Goal: Task Accomplishment & Management: Manage account settings

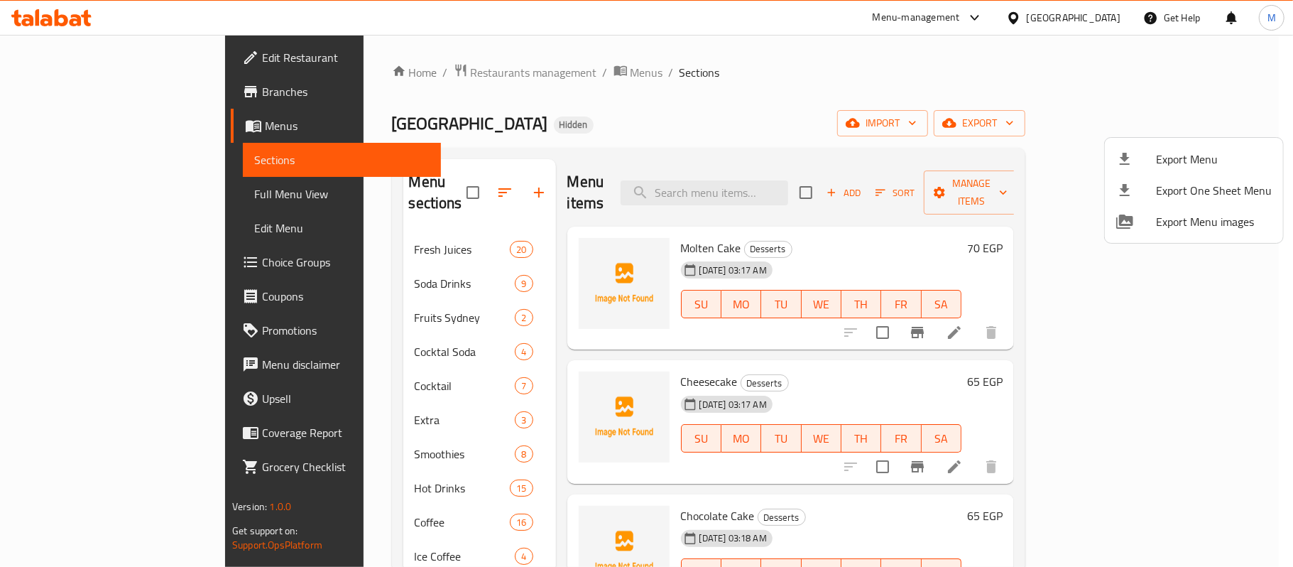
click at [1134, 116] on div at bounding box center [646, 283] width 1293 height 567
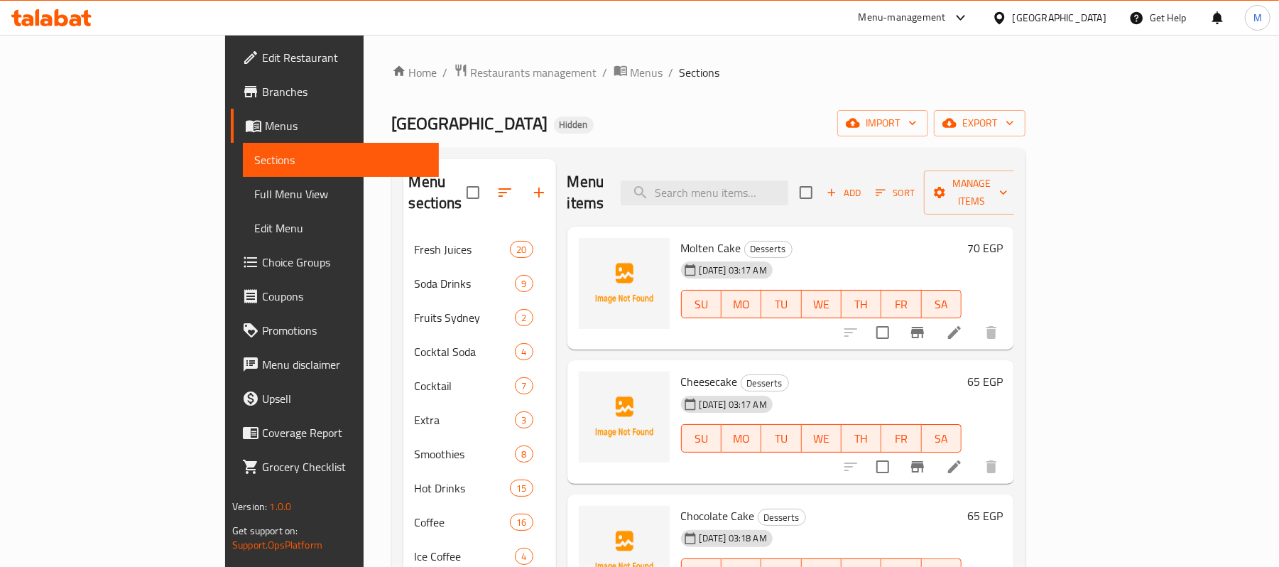
click at [1095, 18] on div "Egypt" at bounding box center [1060, 18] width 94 height 16
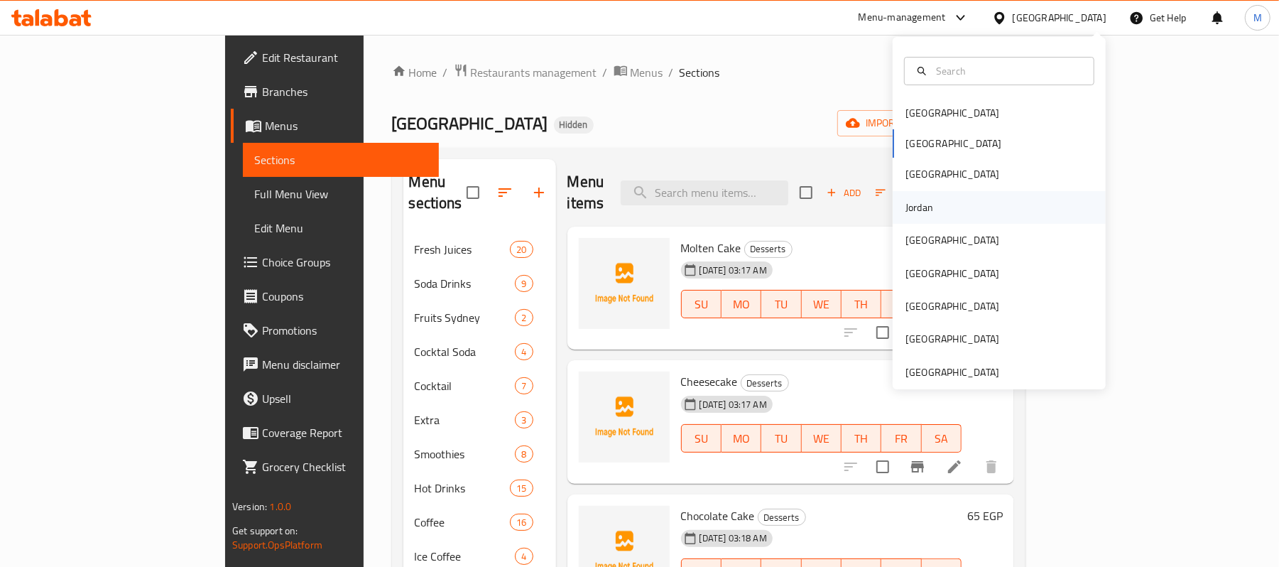
click at [928, 206] on div "Jordan" at bounding box center [919, 207] width 50 height 33
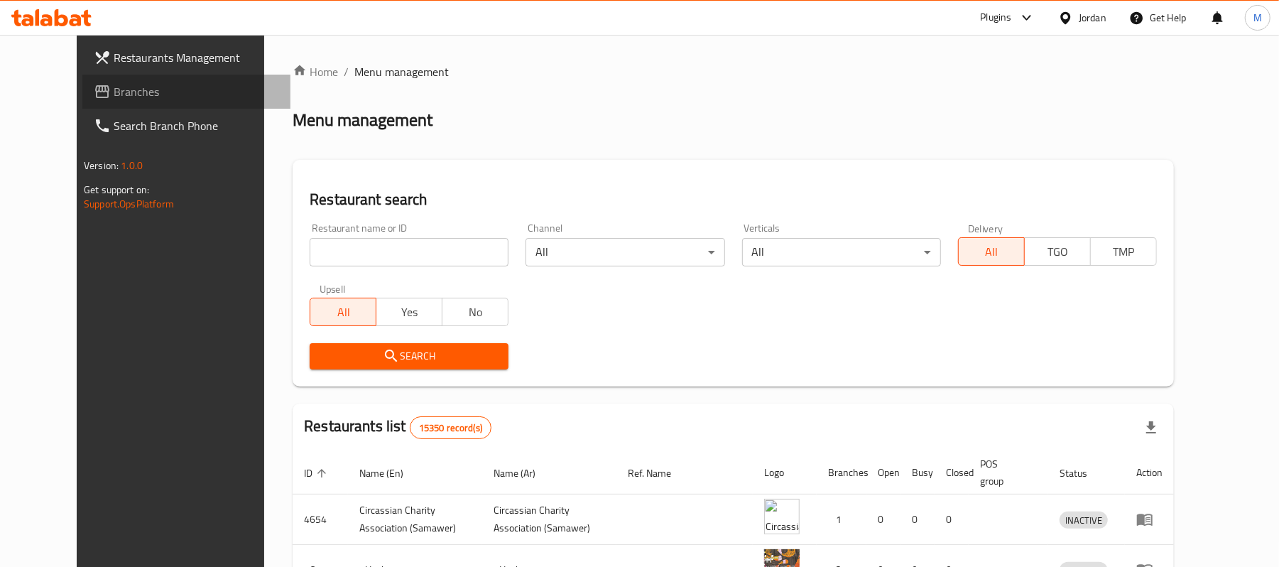
click at [114, 88] on span "Branches" at bounding box center [196, 91] width 165 height 17
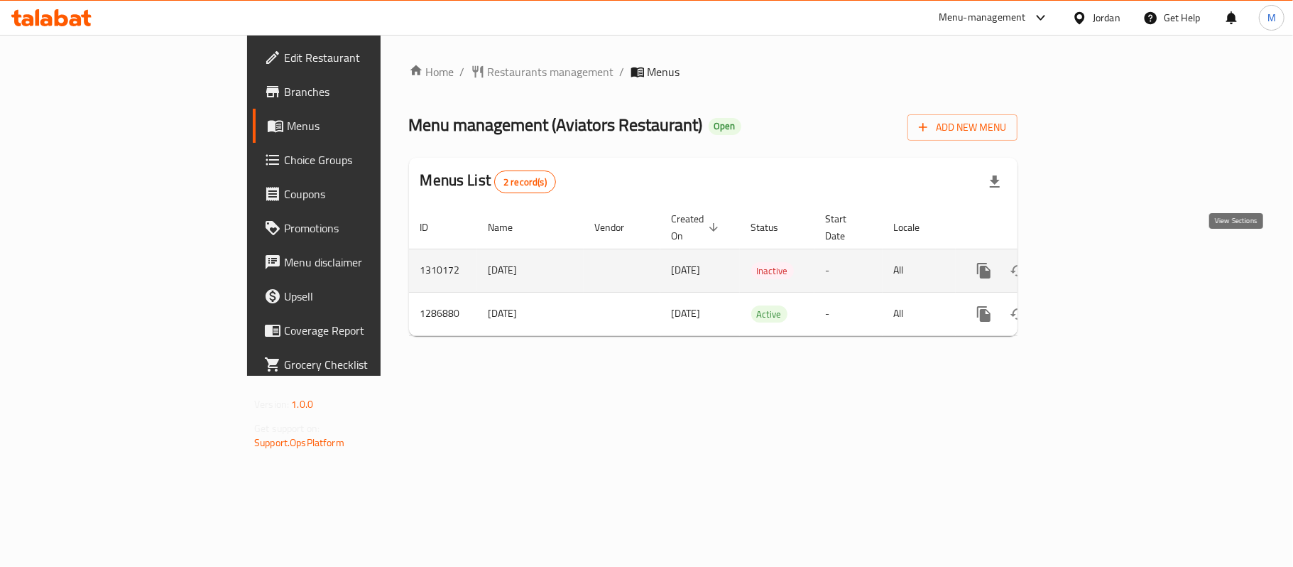
click at [1095, 262] on icon "enhanced table" at bounding box center [1086, 270] width 17 height 17
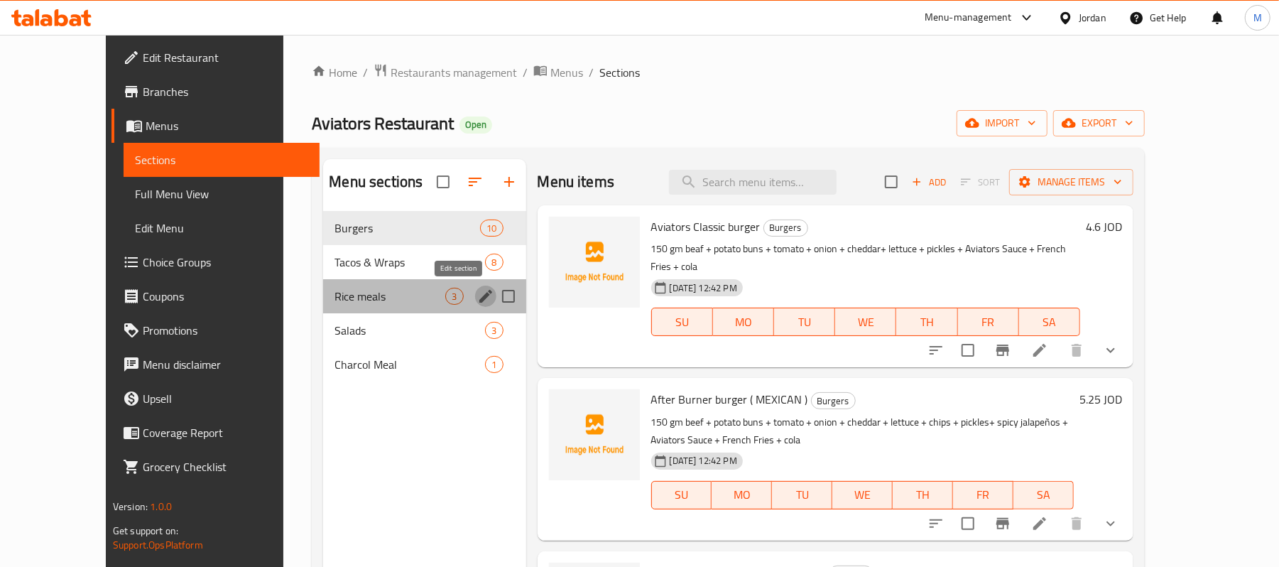
click at [477, 300] on icon "edit" at bounding box center [485, 296] width 17 height 17
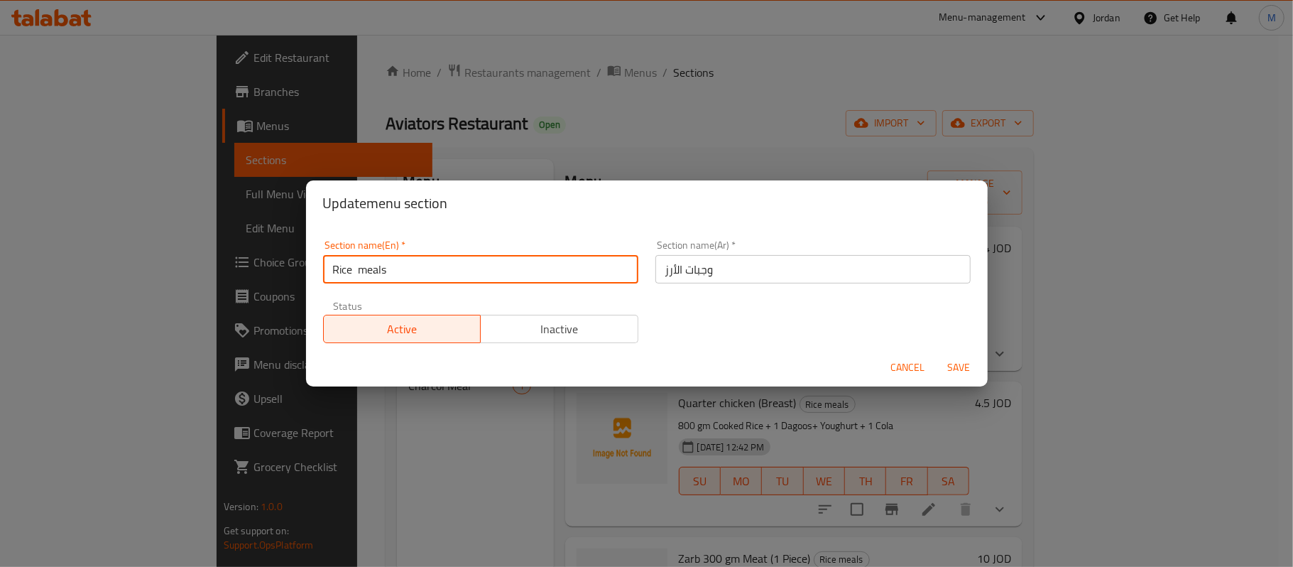
click at [359, 273] on input "Rice meals" at bounding box center [480, 269] width 315 height 28
type input "Rice Meals"
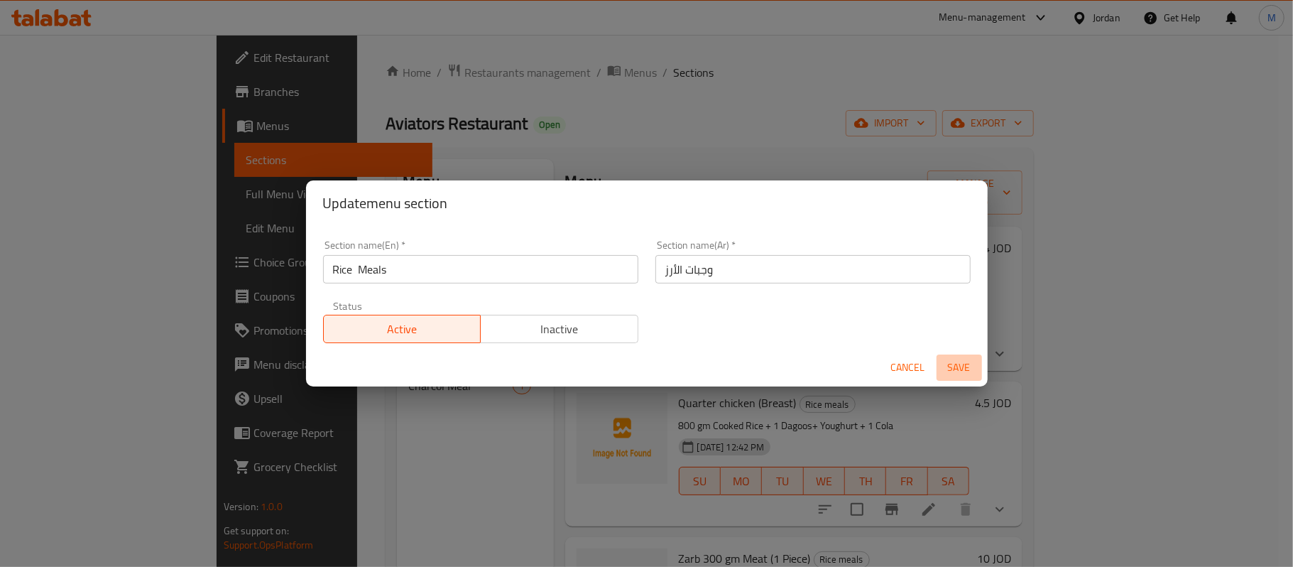
drag, startPoint x: 965, startPoint y: 364, endPoint x: 832, endPoint y: 384, distance: 133.6
click at [965, 364] on span "Save" at bounding box center [960, 368] width 34 height 18
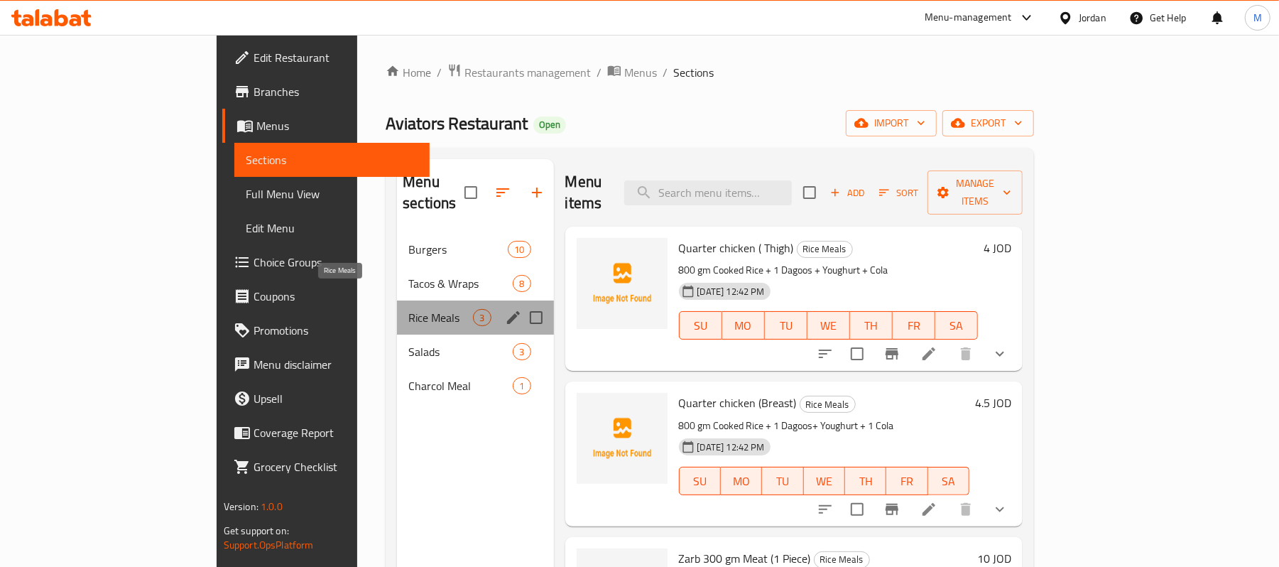
click at [408, 309] on span "Rice Meals" at bounding box center [440, 317] width 65 height 17
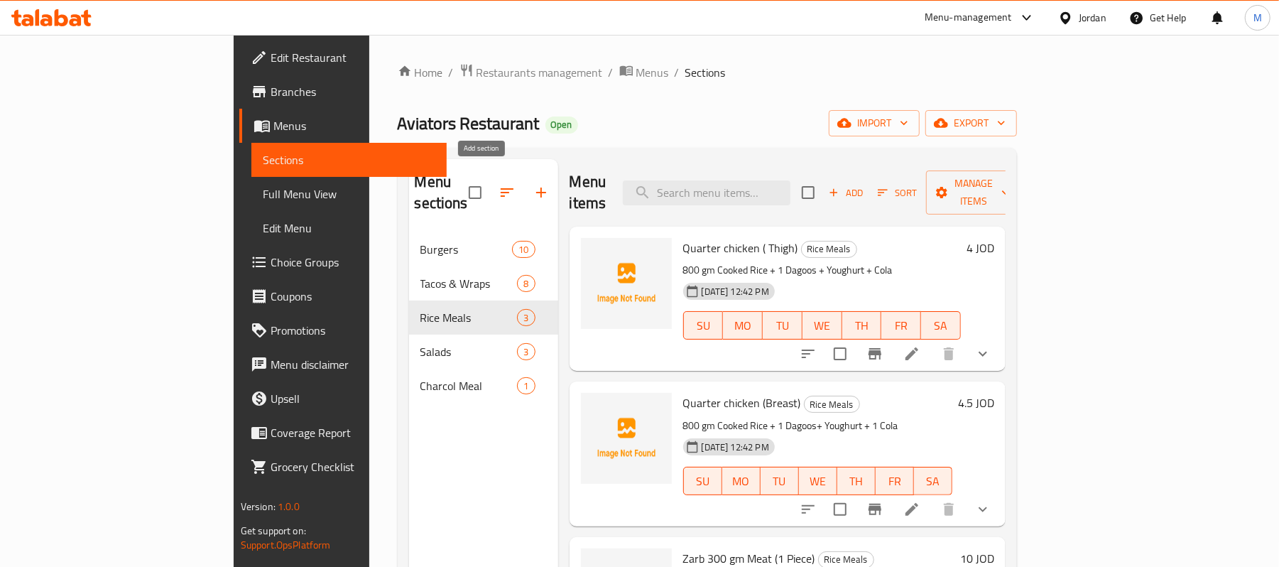
click at [533, 185] on icon "button" at bounding box center [541, 192] width 17 height 17
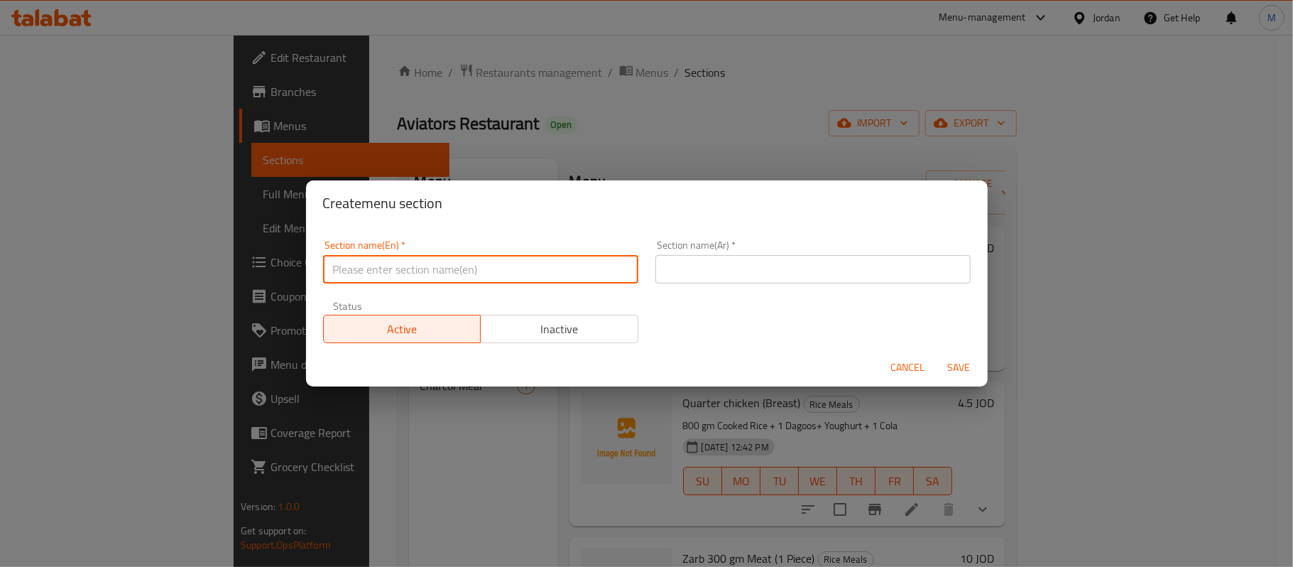
click at [584, 276] on input "text" at bounding box center [480, 269] width 315 height 28
paste input "Salads"
type input "Salads"
click at [870, 278] on input "text" at bounding box center [813, 269] width 315 height 28
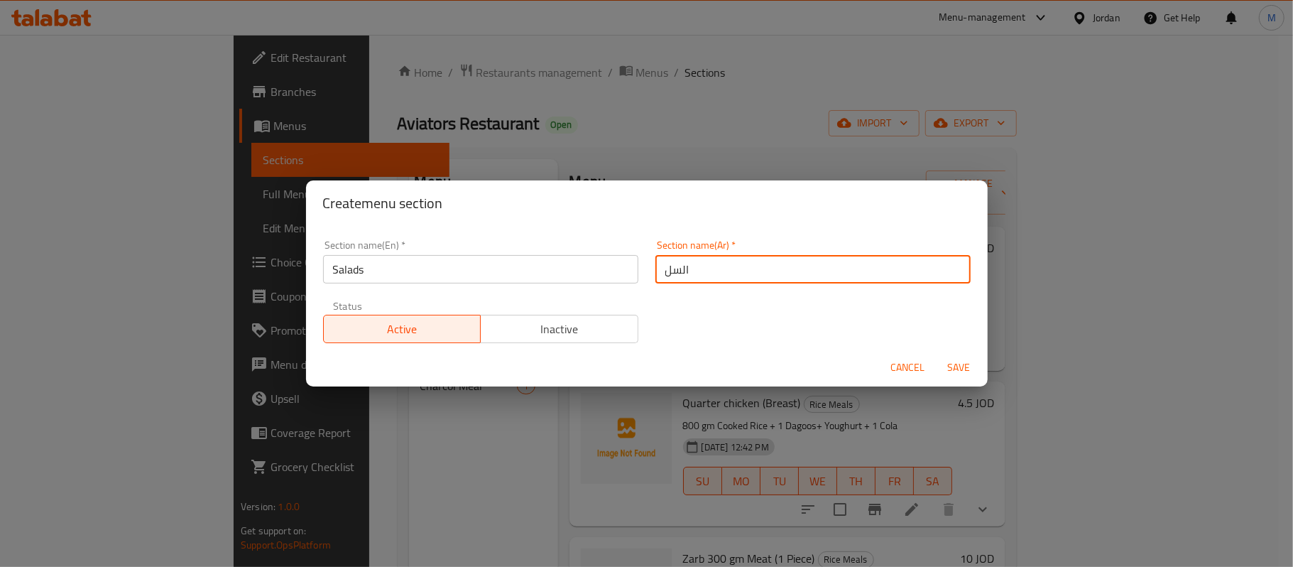
type input "السلطات"
click at [964, 362] on span "Save" at bounding box center [960, 368] width 34 height 18
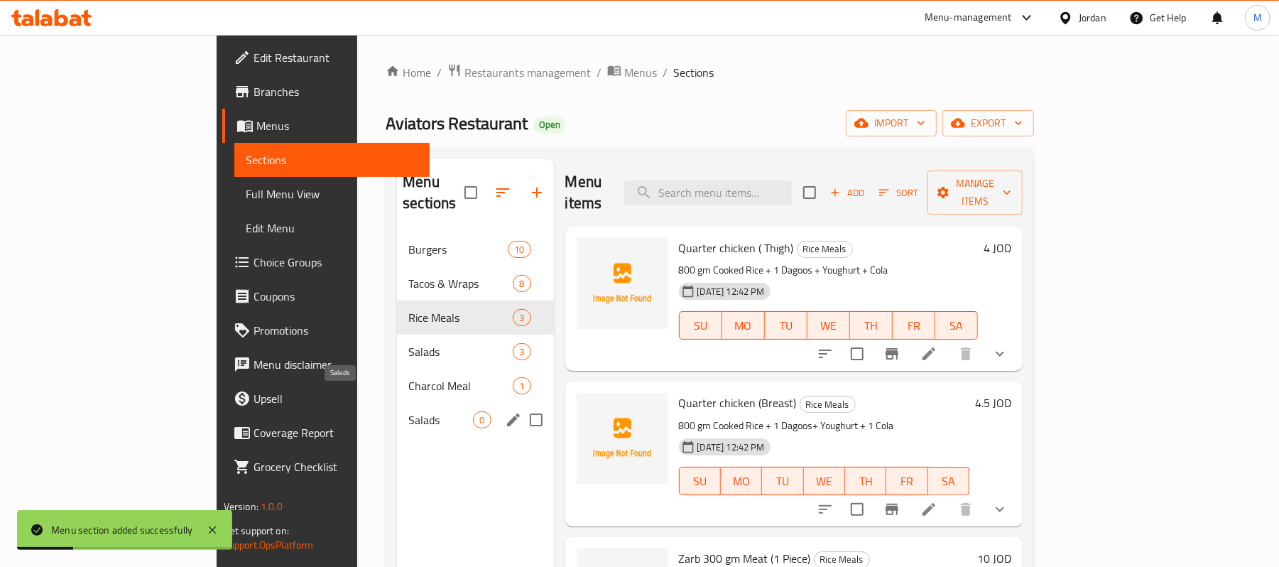
click at [408, 411] on span "Salads" at bounding box center [440, 419] width 65 height 17
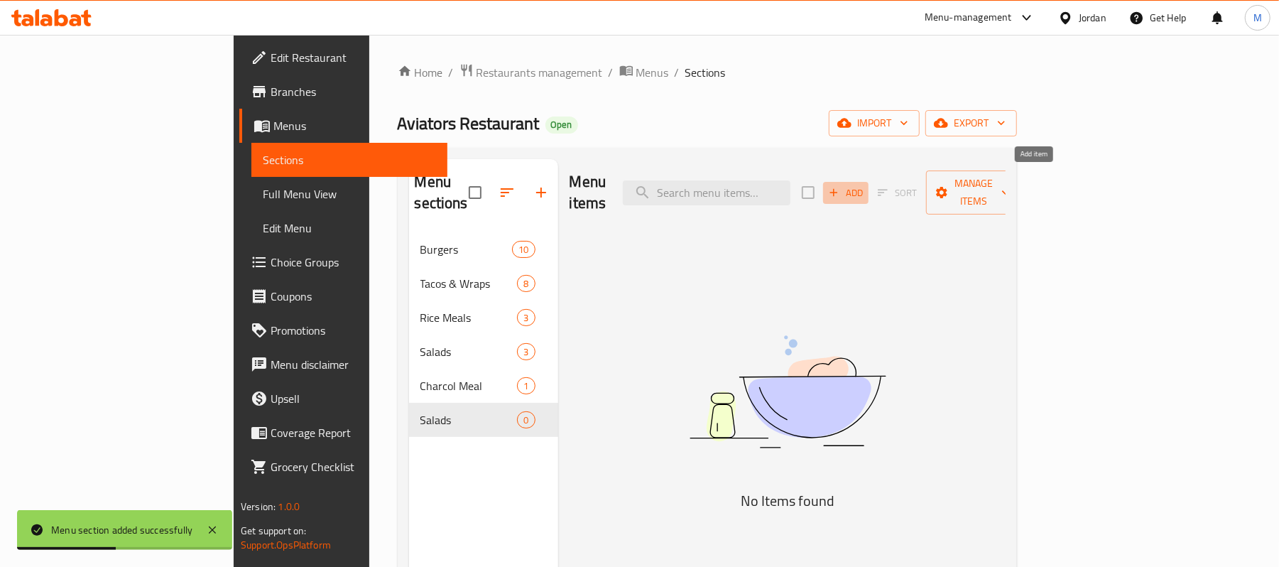
click at [865, 185] on span "Add" at bounding box center [846, 193] width 38 height 16
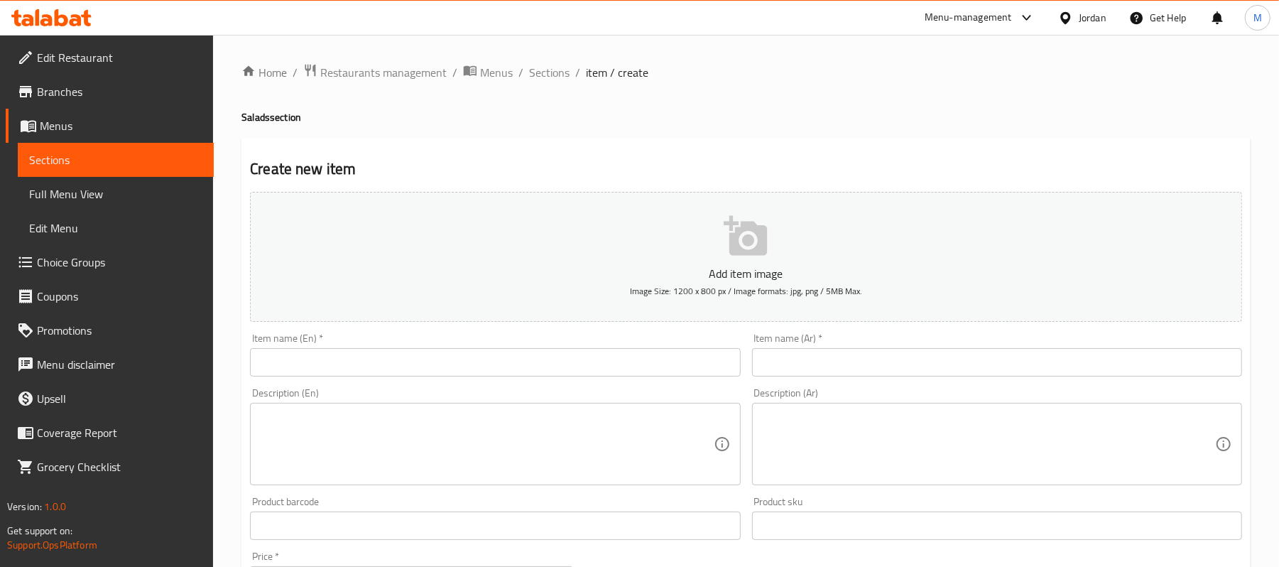
click at [446, 369] on input "text" at bounding box center [495, 362] width 490 height 28
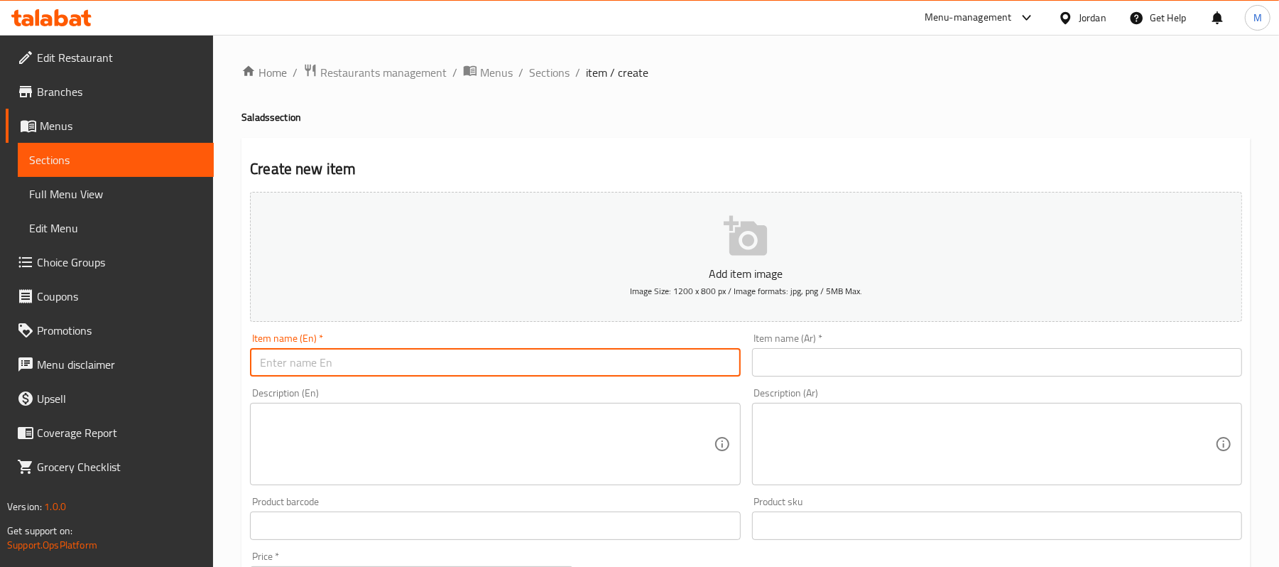
paste input "Ceaser Salad"
drag, startPoint x: 273, startPoint y: 364, endPoint x: 673, endPoint y: 367, distance: 400.6
click at [673, 367] on input "Ceaser Salad" at bounding box center [495, 362] width 490 height 28
click at [307, 364] on input "Ceaser Salad" at bounding box center [495, 362] width 490 height 28
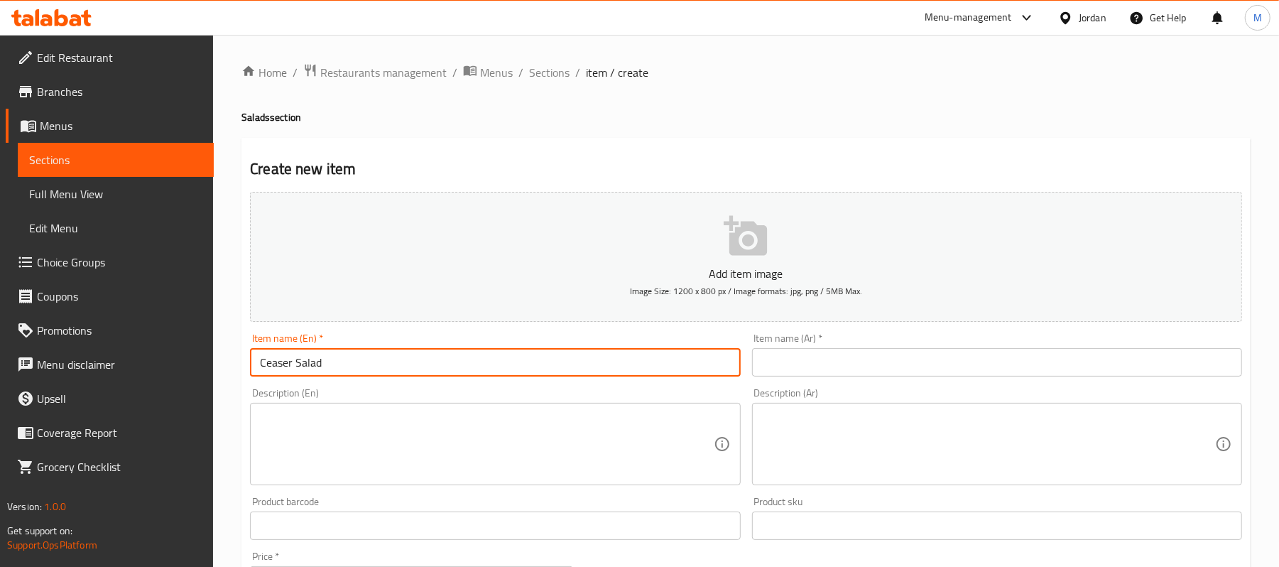
click at [307, 364] on input "Ceaser Salad" at bounding box center [495, 362] width 490 height 28
click at [347, 359] on input "Ceaser Salad" at bounding box center [495, 362] width 490 height 28
paste input "aesar Salad"
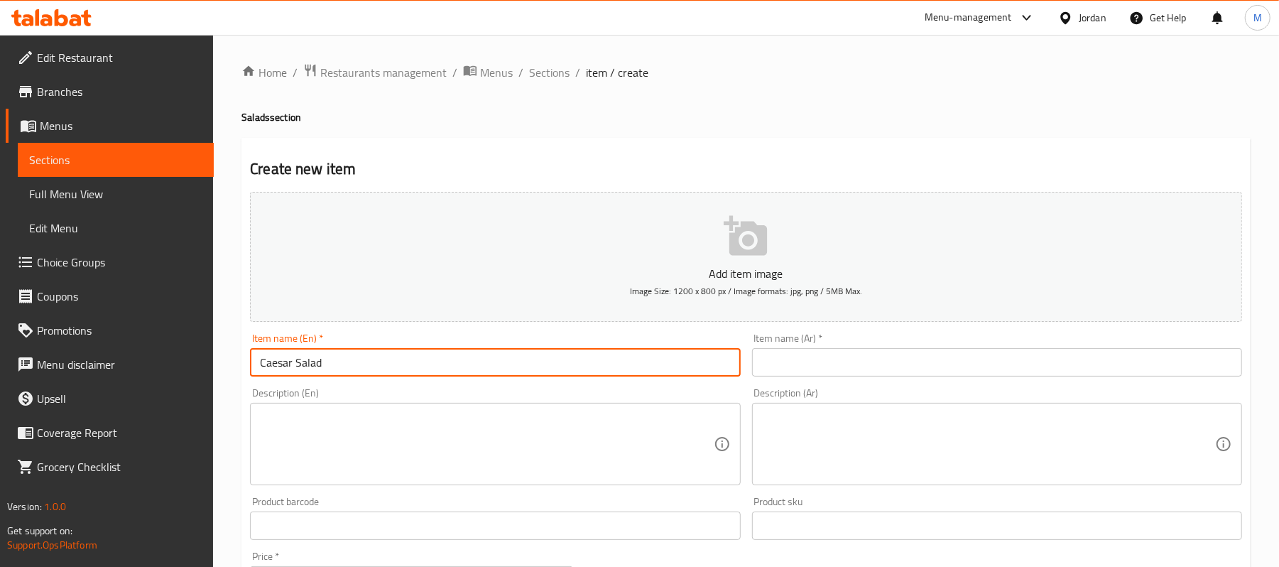
type input "Caesar Salad"
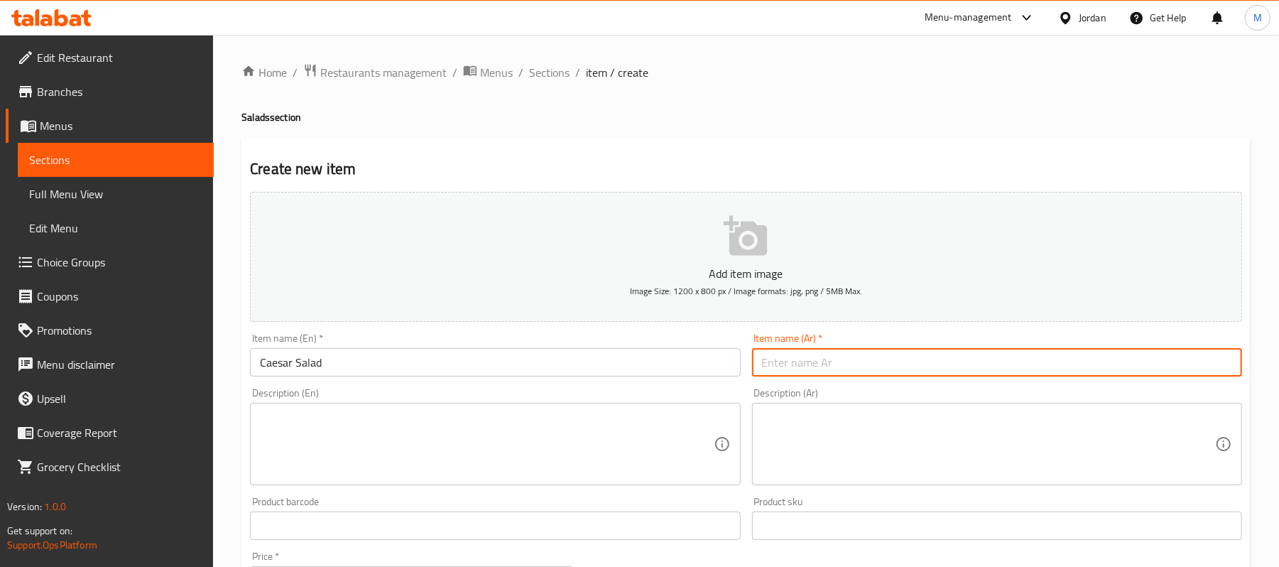
click at [987, 350] on input "text" at bounding box center [997, 362] width 490 height 28
paste input "سلطة سيزر"
type input "سلطة سيزر"
click at [405, 424] on textarea at bounding box center [486, 444] width 453 height 67
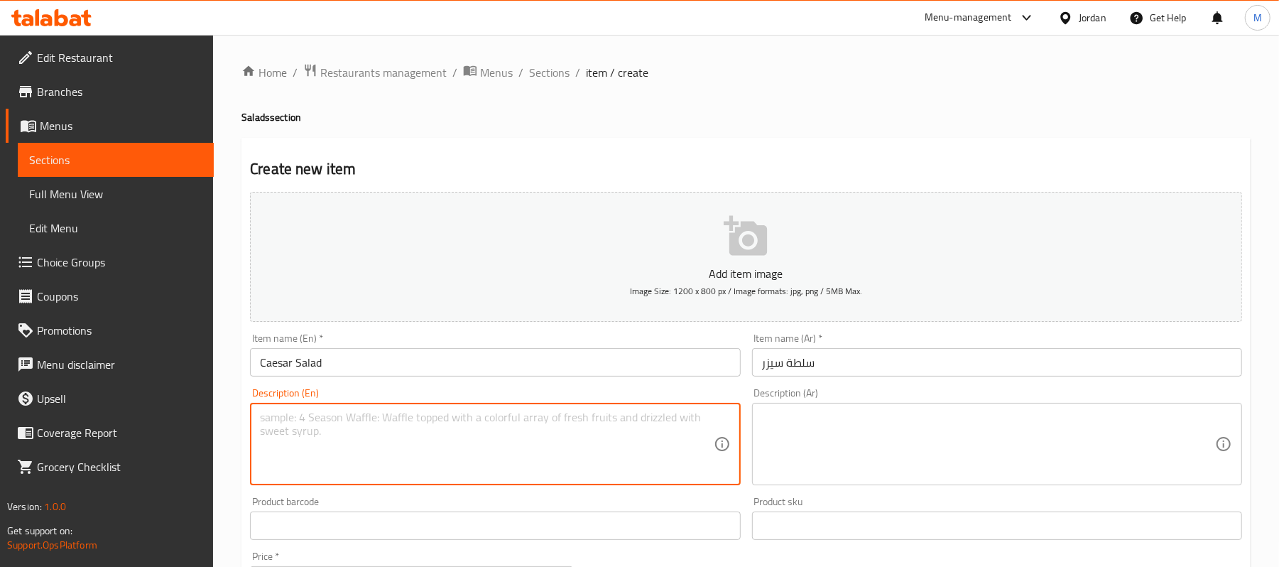
paste textarea "Crisp lettuce tossed with creamy Caesar dressing and crunchy toasted bread bite…"
type textarea "Crisp lettuce tossed with creamy Caesar dressing and crunchy toasted bread bite…"
click at [930, 436] on textarea at bounding box center [988, 444] width 453 height 67
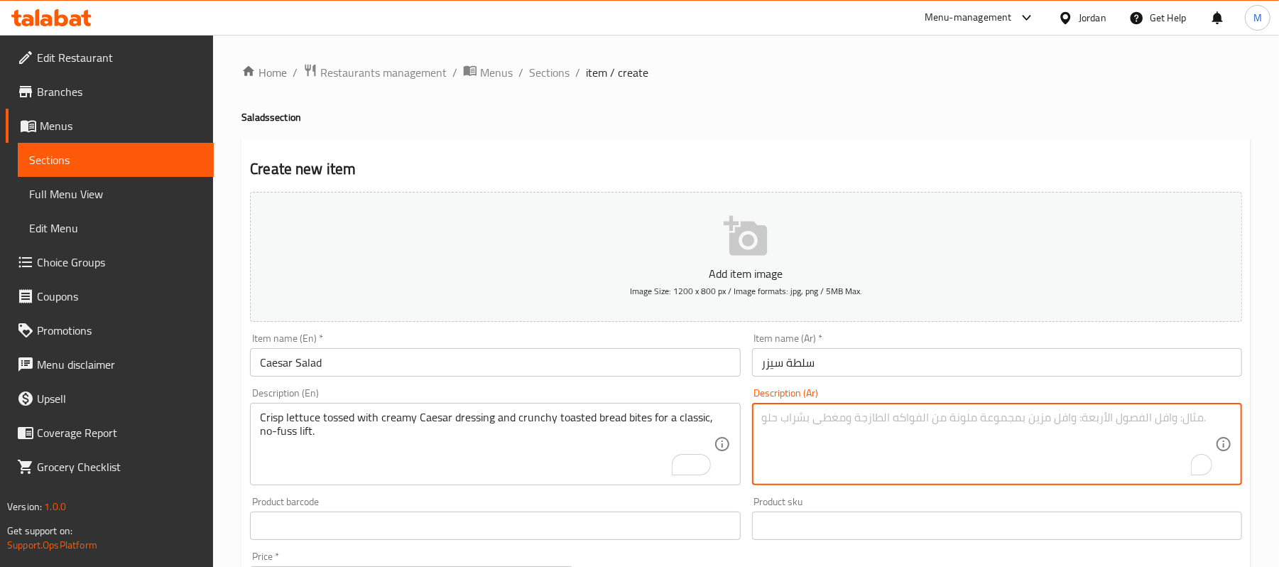
paste textarea "خس مقرمش ممزوج بصلصة سيزر الكريمية وقطع من الخبز المحمص المقرمش للحصول على مذاق…"
type textarea "خس مقرمش ممزوج بصلصة سيزر الكريمية وقطع من الخبز المحمص المقرمش للحصول على مذاق…"
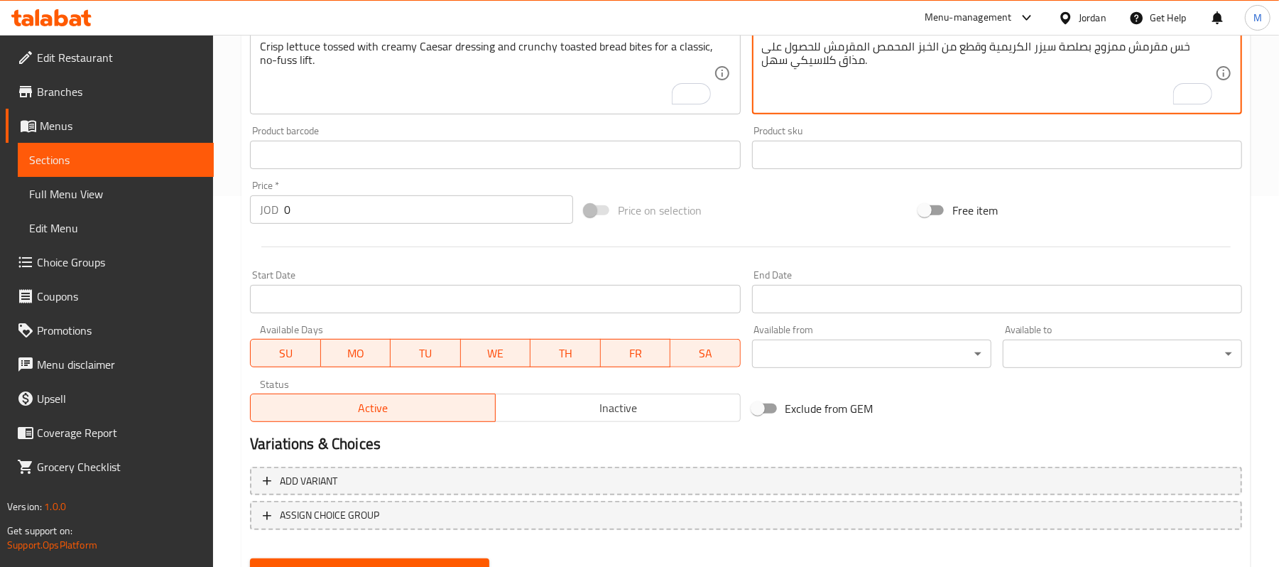
scroll to position [379, 0]
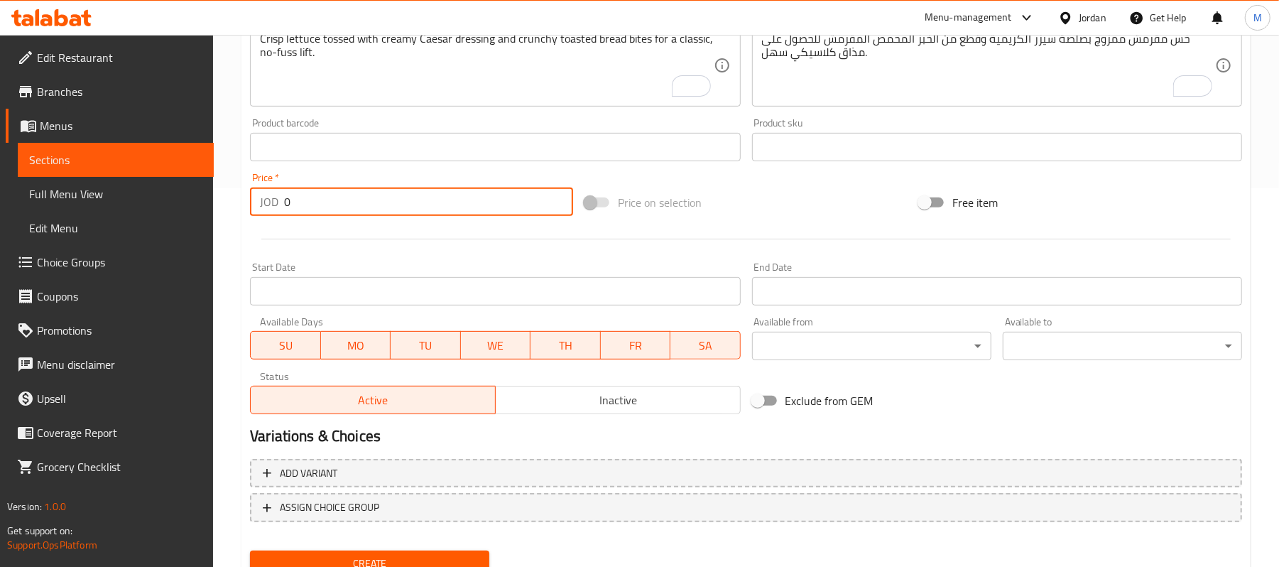
drag, startPoint x: 304, startPoint y: 202, endPoint x: 274, endPoint y: 205, distance: 30.0
click at [274, 205] on div "JOD 0 Price *" at bounding box center [411, 202] width 323 height 28
type input "1.8"
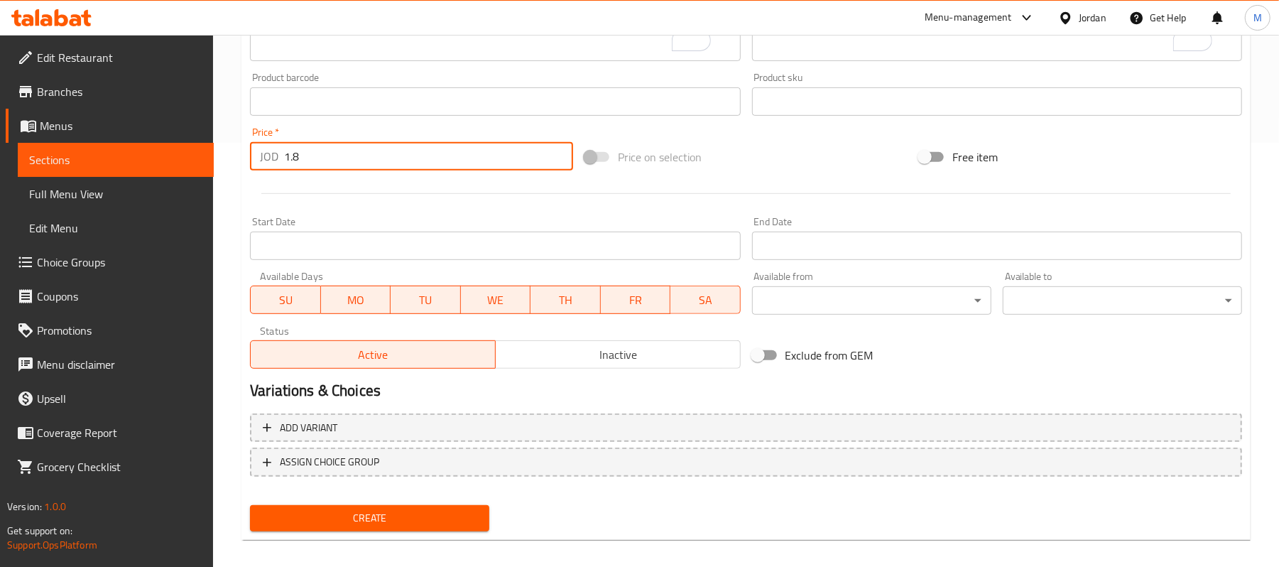
scroll to position [435, 0]
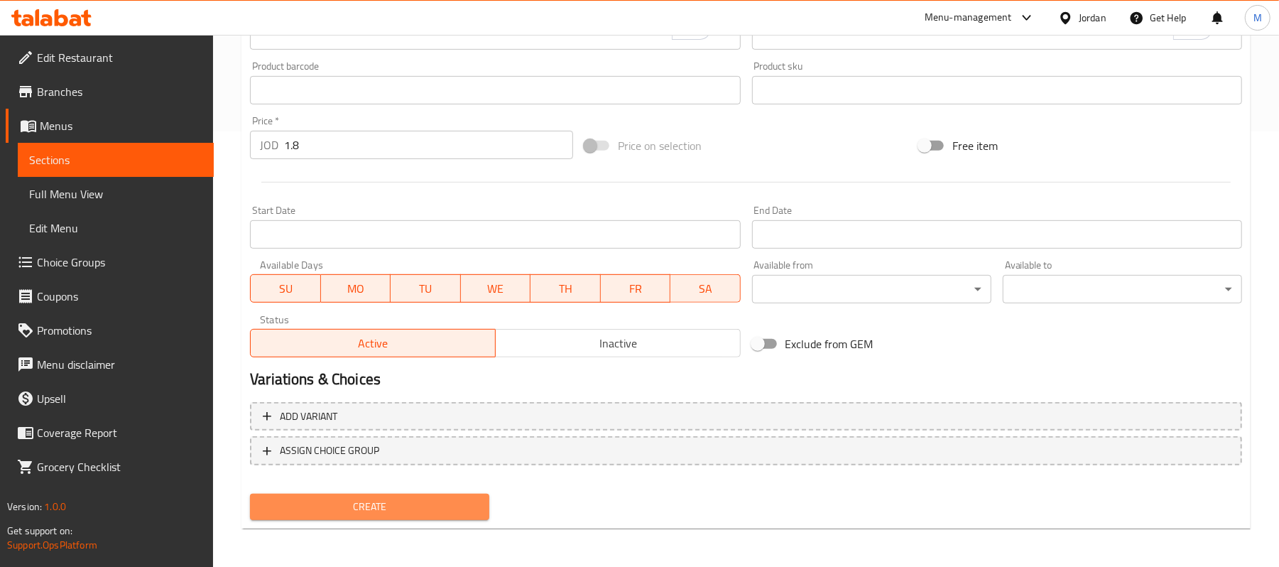
click at [450, 500] on span "Create" at bounding box center [369, 507] width 217 height 18
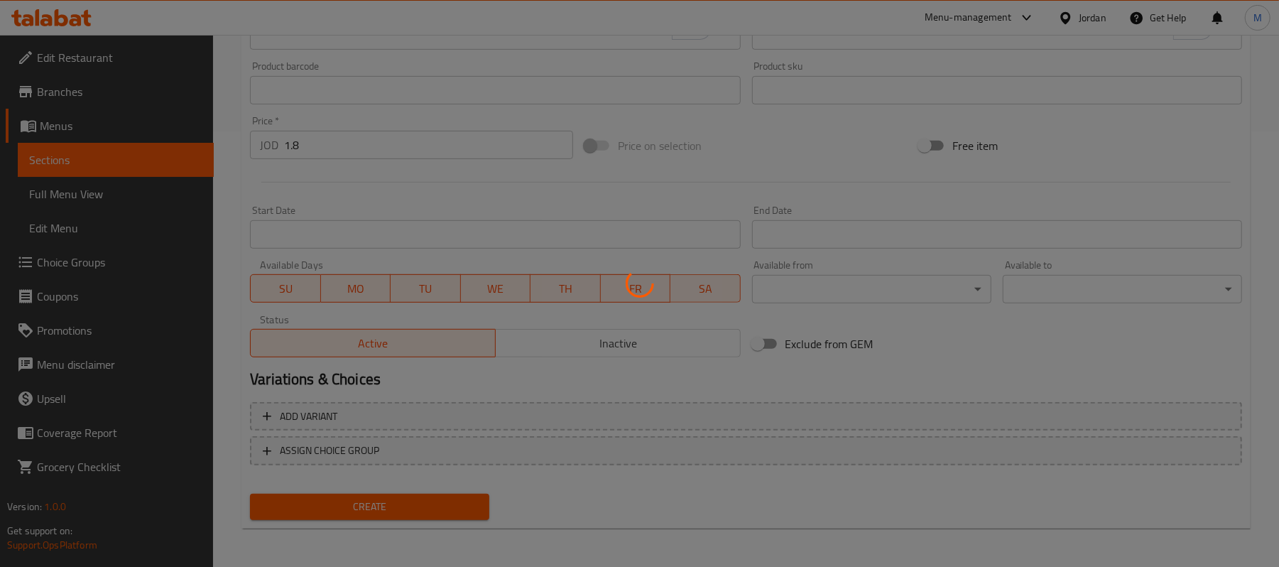
type input "0"
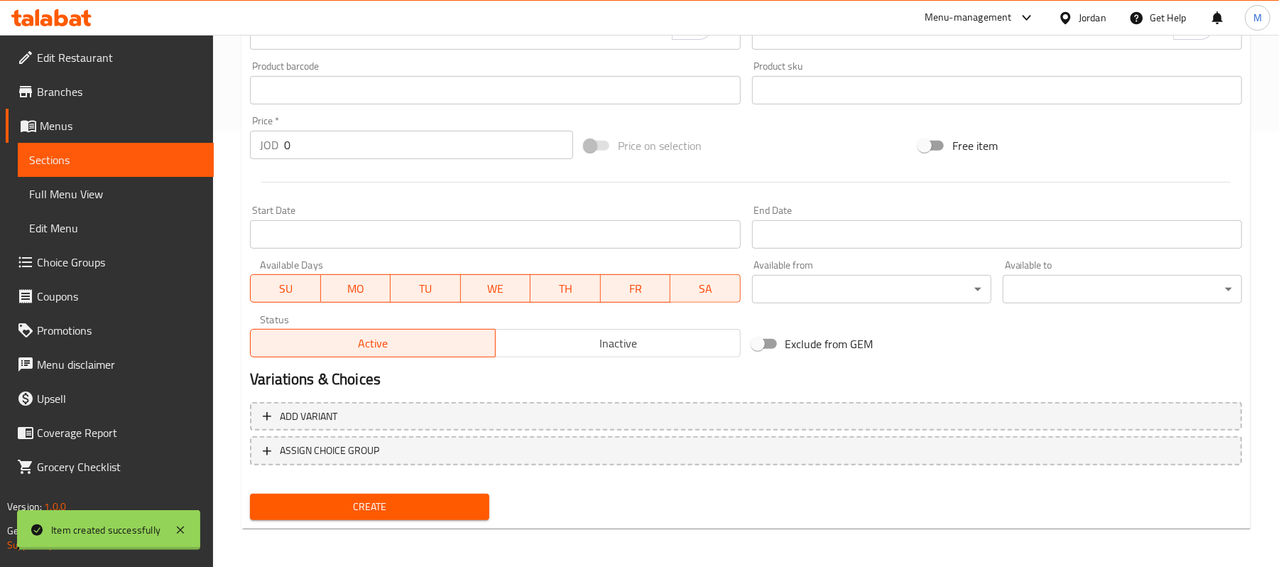
scroll to position [151, 0]
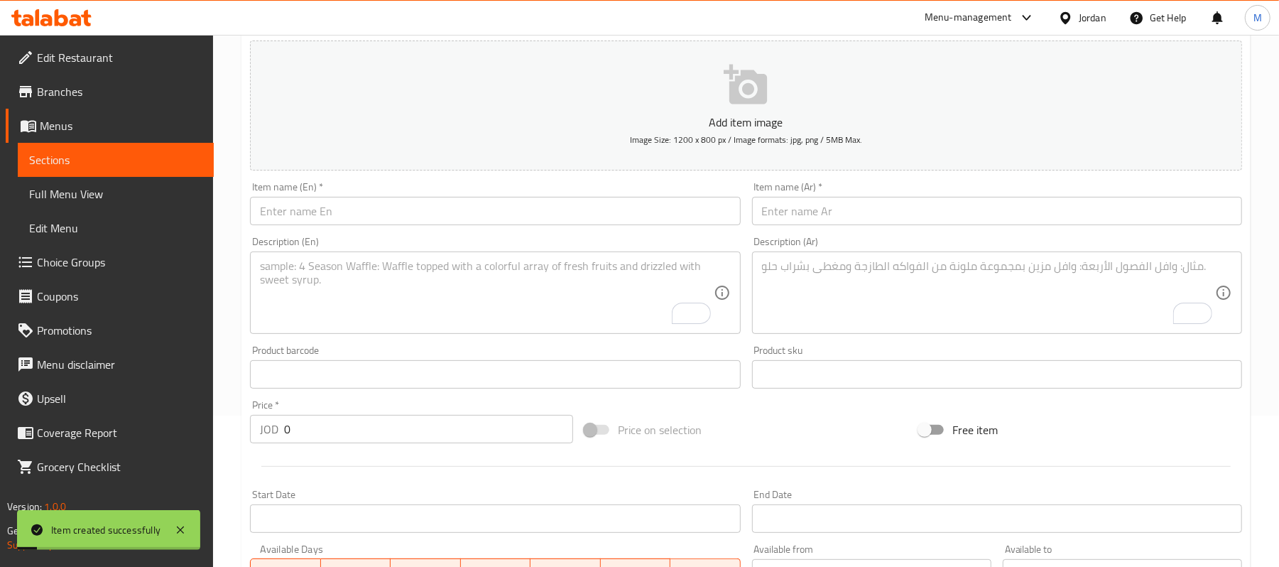
click at [470, 222] on input "text" at bounding box center [495, 211] width 490 height 28
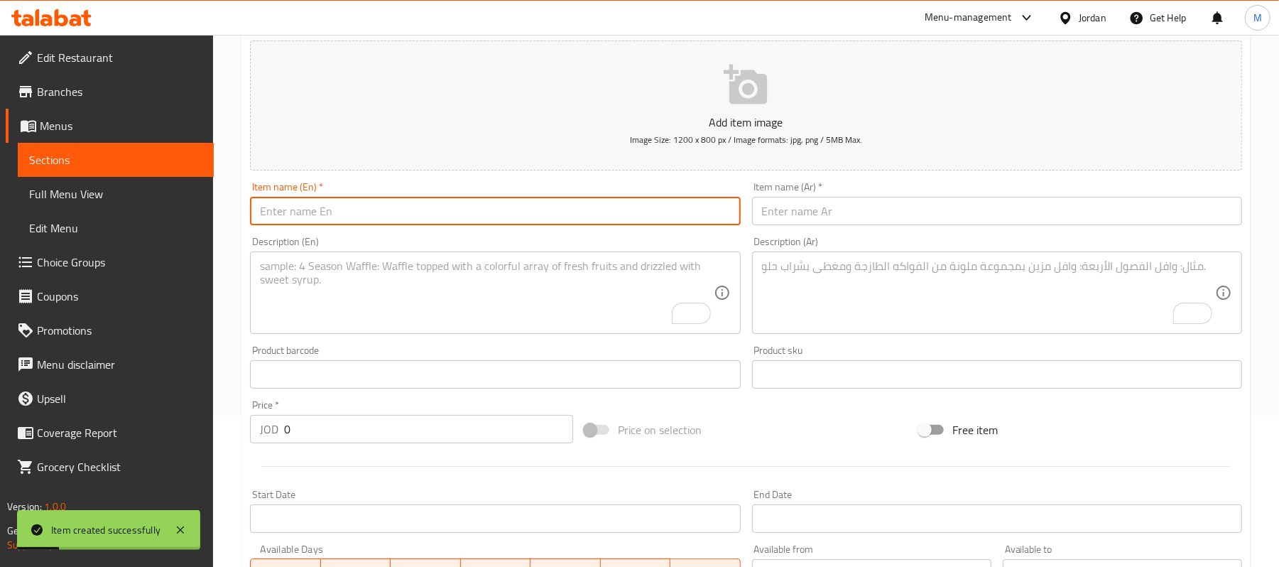
paste input "Chicken Caesar Salad"
click at [418, 211] on input "Chicken Caesar Salad" at bounding box center [495, 211] width 490 height 28
type input "Chicken Caesar Salad"
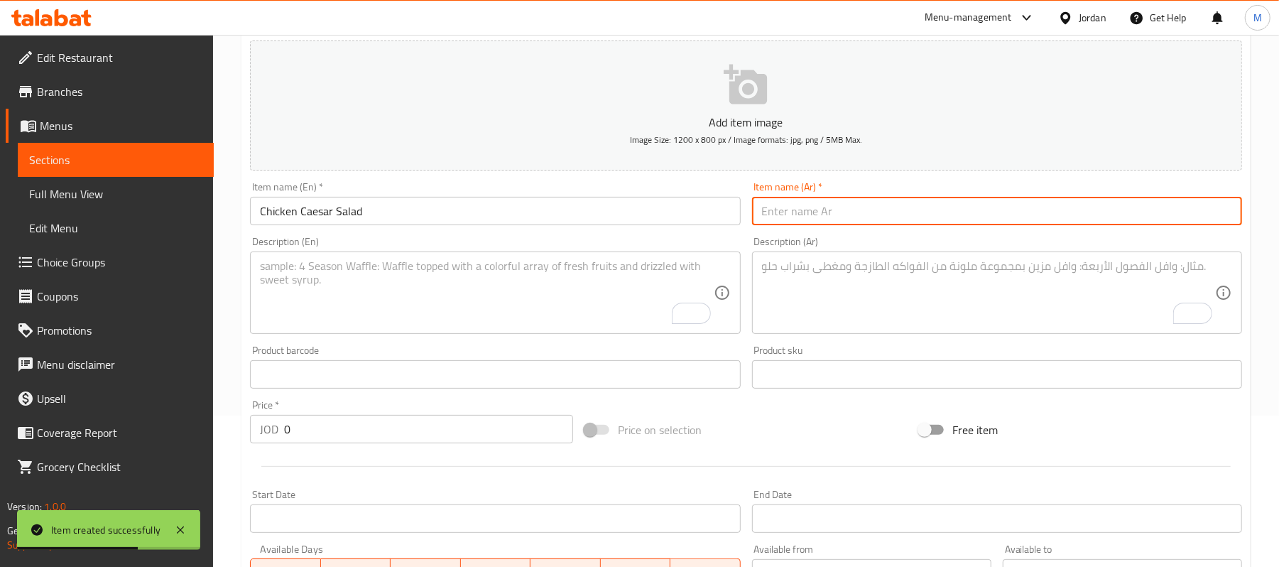
click at [927, 219] on input "text" at bounding box center [997, 211] width 490 height 28
paste input "سلطة سيزر بالدجاج"
type input "سلطة سيزر بالدجاج"
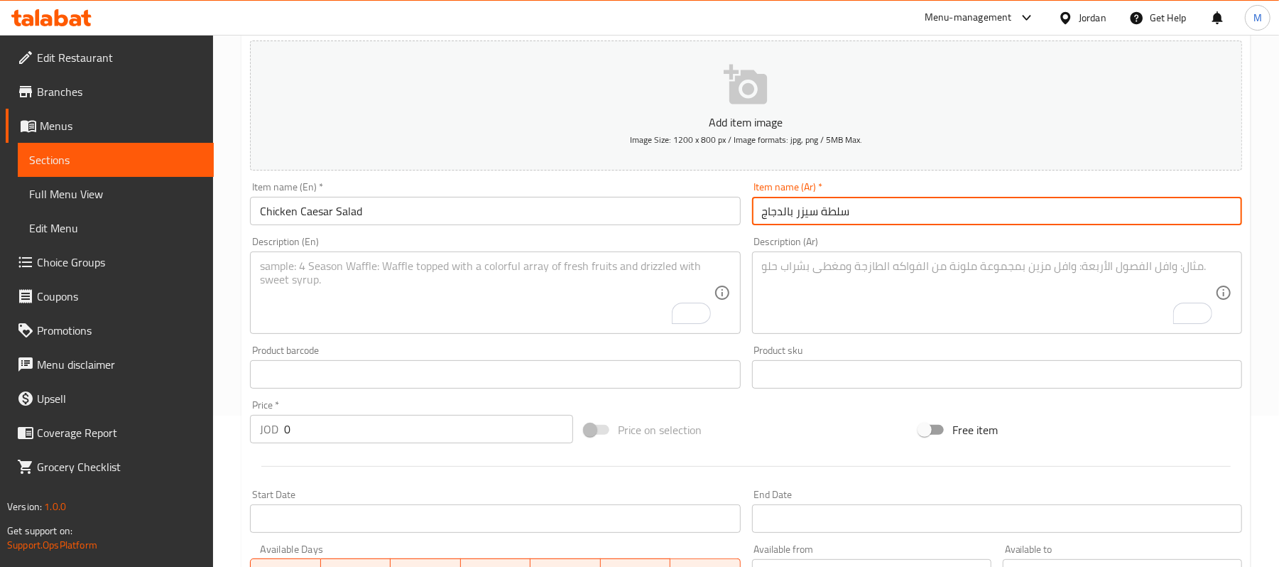
click at [668, 295] on textarea "To enrich screen reader interactions, please activate Accessibility in Grammarl…" at bounding box center [486, 292] width 453 height 67
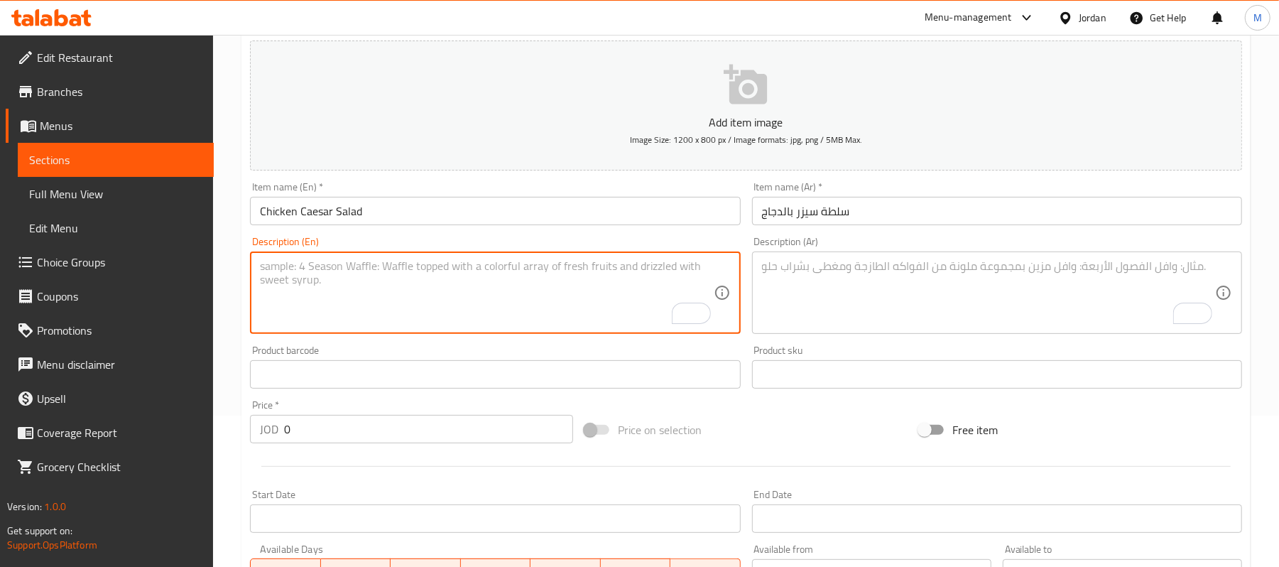
paste textarea "Fresh lettuce mixed with creamy Caesar dressing, crunchy toasted bread, and ten…"
type textarea "Fresh lettuce mixed with creamy Caesar dressing, crunchy toasted bread, and ten…"
click at [827, 305] on textarea "To enrich screen reader interactions, please activate Accessibility in Grammarl…" at bounding box center [988, 292] width 453 height 67
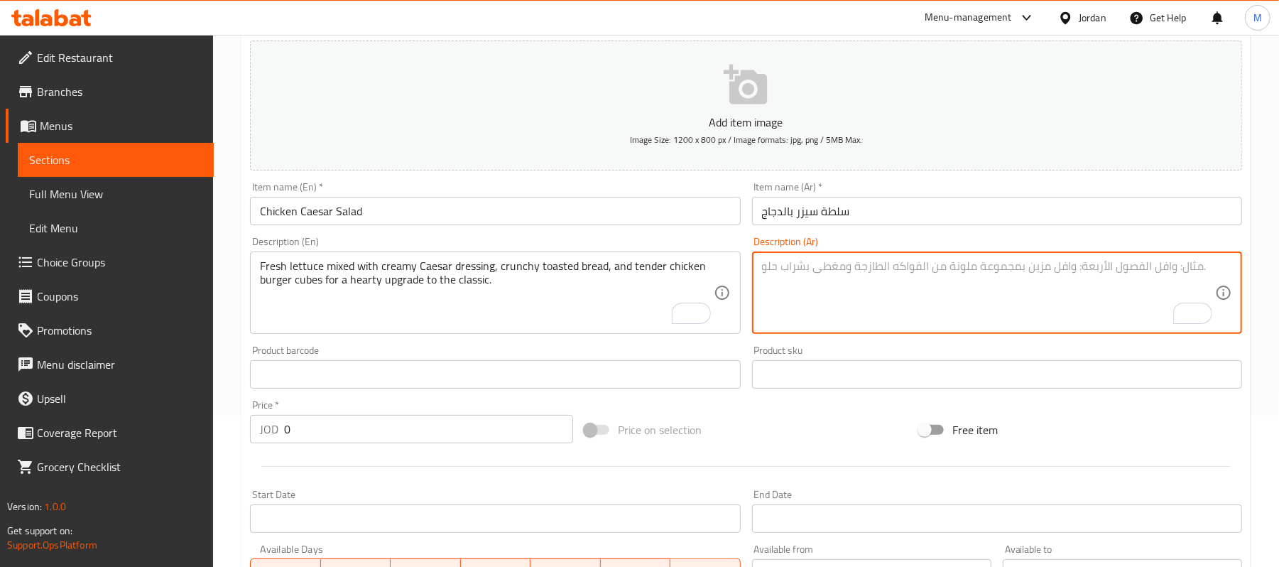
paste textarea "خس طازج مخلوط مع صلصة سيزر الكريمية والخبز المحمص المقرمش ومكعبات برجر الدجاج ا…"
type textarea "خس طازج مخلوط مع صلصة سيزر الكريمية والخبز المحمص المقرمش ومكعبات برجر الدجاج ا…"
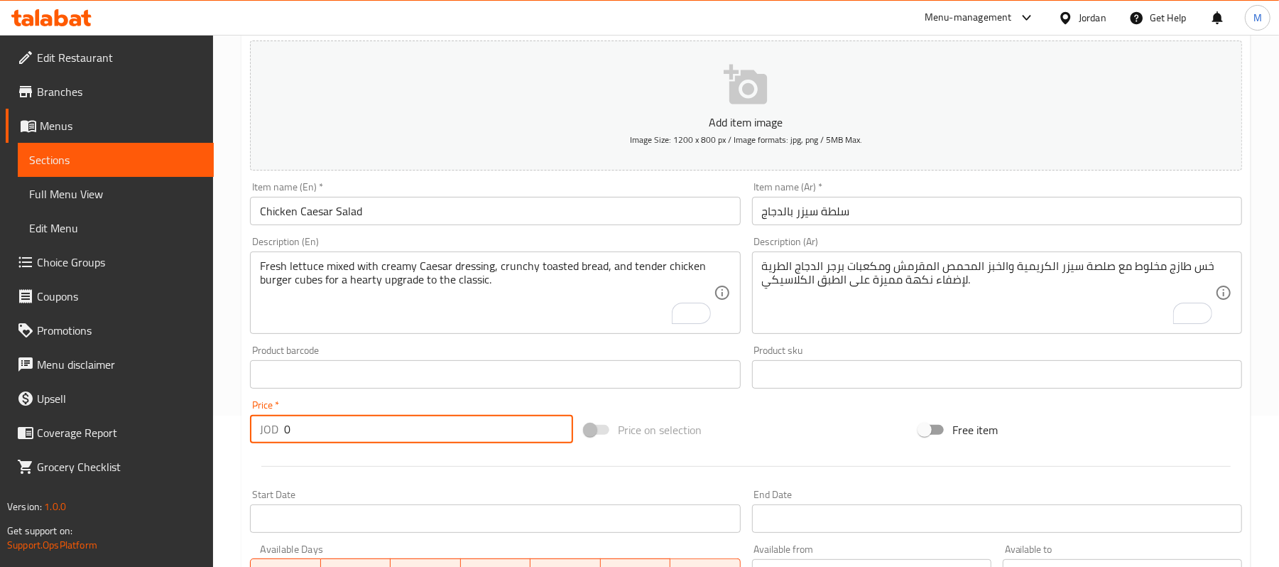
drag, startPoint x: 282, startPoint y: 433, endPoint x: 261, endPoint y: 430, distance: 20.8
click at [261, 430] on div "JOD 0 Price *" at bounding box center [411, 429] width 323 height 28
type input "3.5"
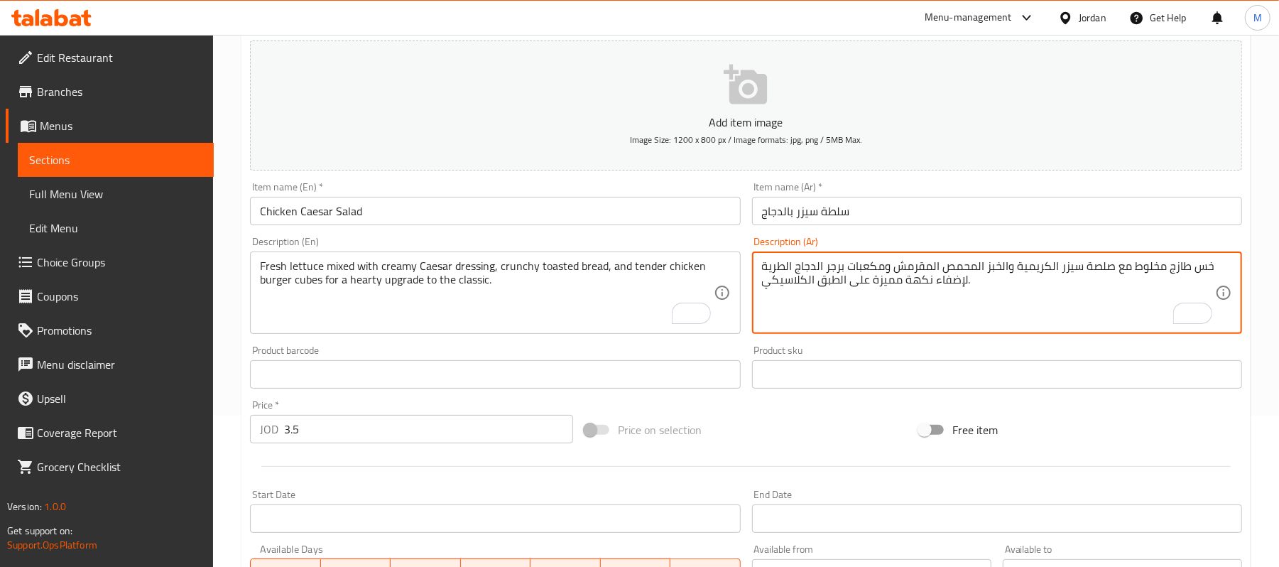
click at [1013, 268] on textarea "خس طازج مخلوط مع صلصة سيزر الكريمية والخبز المحمص المقرمش ومكعبات برجر الدجاج ا…" at bounding box center [988, 292] width 453 height 67
click at [1017, 268] on textarea "خس طازج مخلوط مع صلصة سيزر الكريمية والخبز المحمص المقرمش ومكعبات برجر الدجاج ا…" at bounding box center [988, 292] width 453 height 67
click at [1007, 267] on textarea "خس طازج مخلوط مع صلصة سيزر الكريمية، والخبز المحمص المقرمش ومكعبات برجر الدجاج …" at bounding box center [988, 292] width 453 height 67
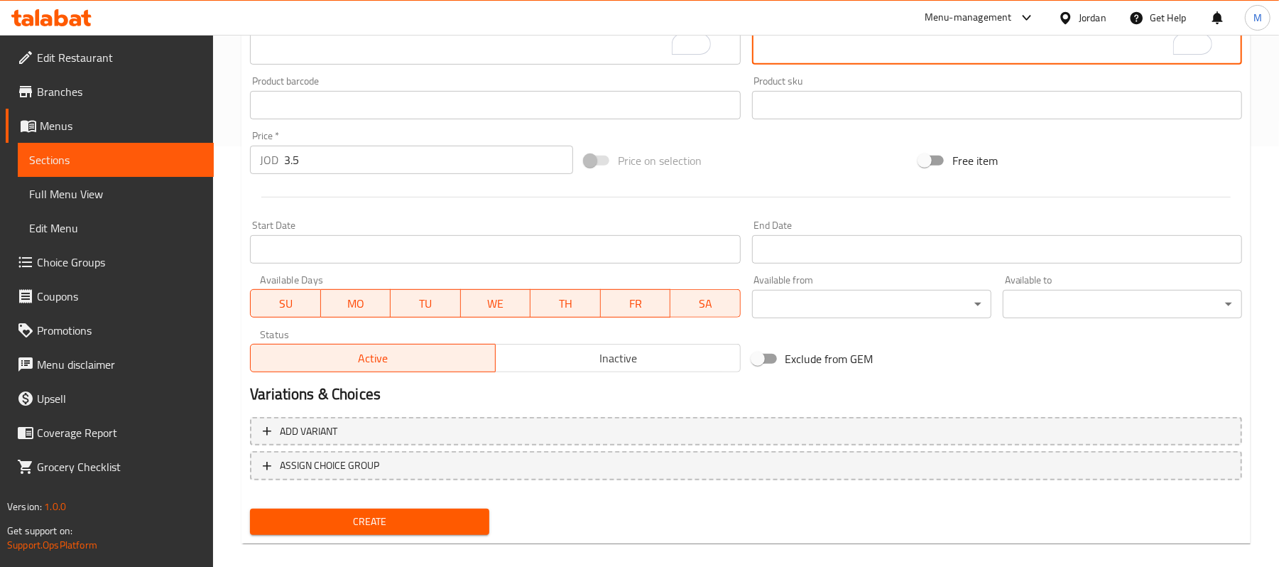
scroll to position [435, 0]
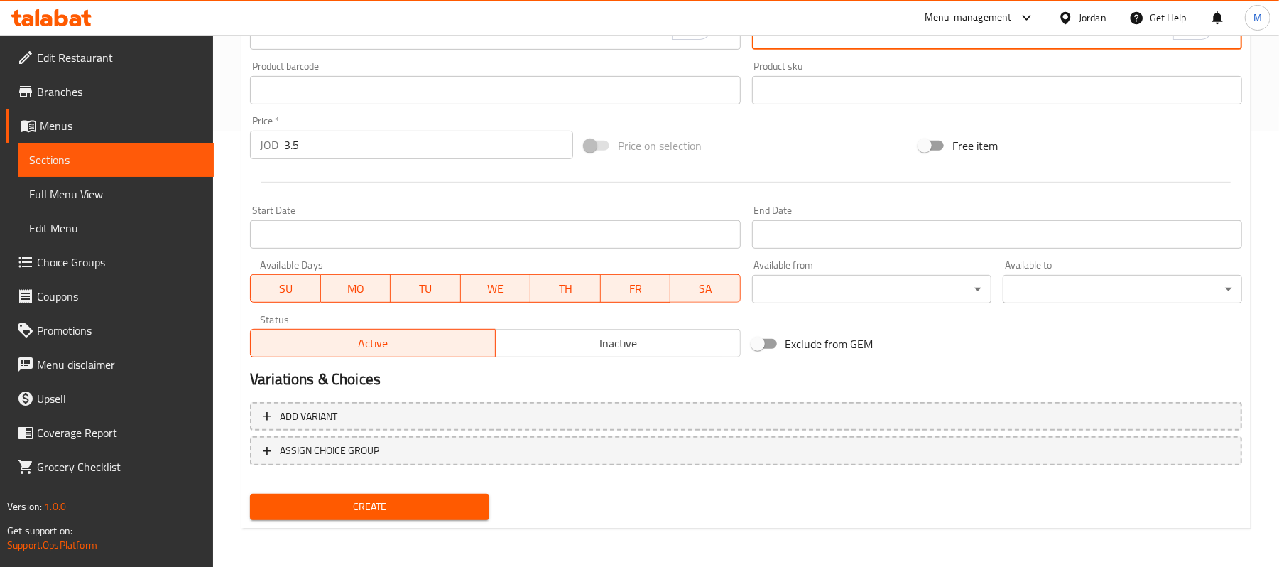
type textarea "خس طازج مخلوط مع صلصة سيزر الكريمية، الخبز المحمص المقرمش ومكعبات برجر الدجاج ا…"
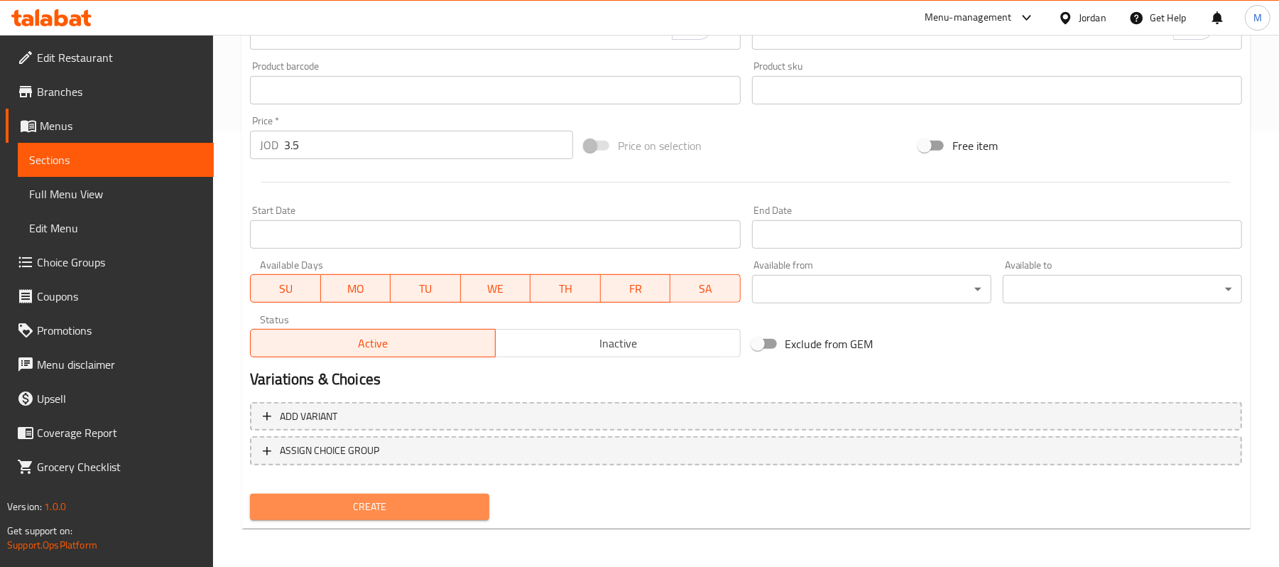
click at [271, 503] on span "Create" at bounding box center [369, 507] width 217 height 18
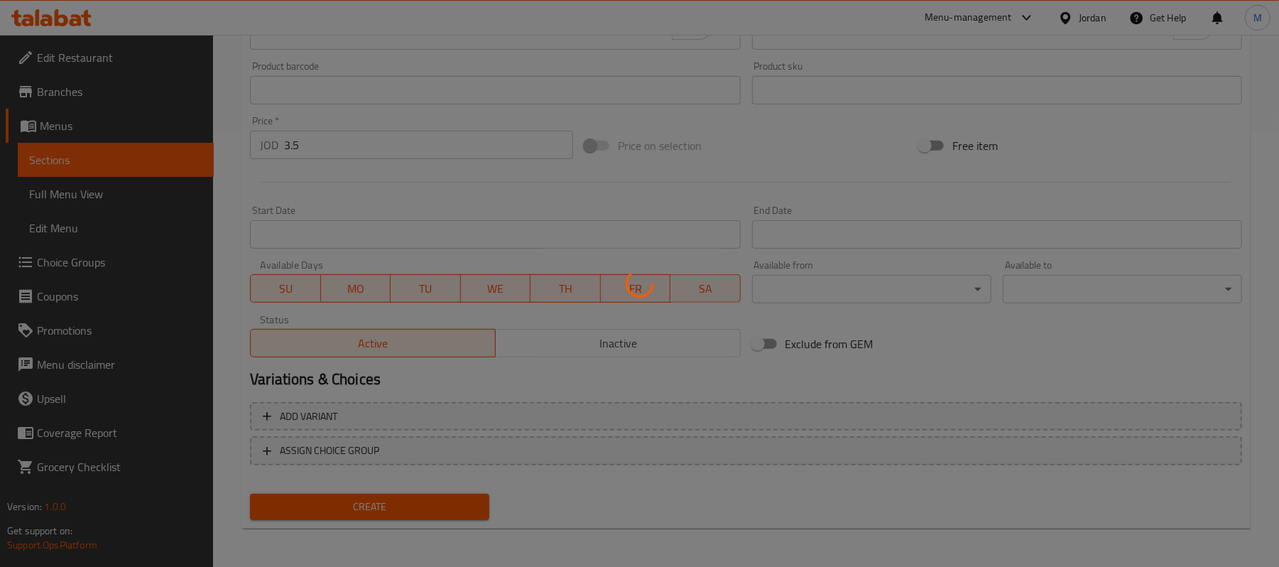
type input "0"
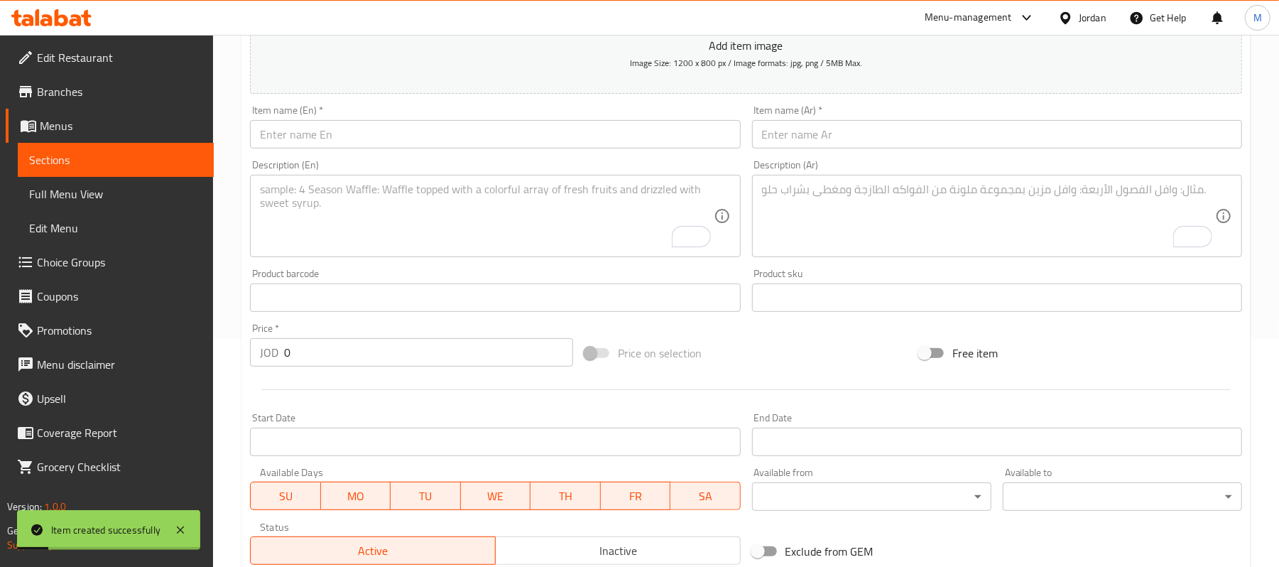
scroll to position [57, 0]
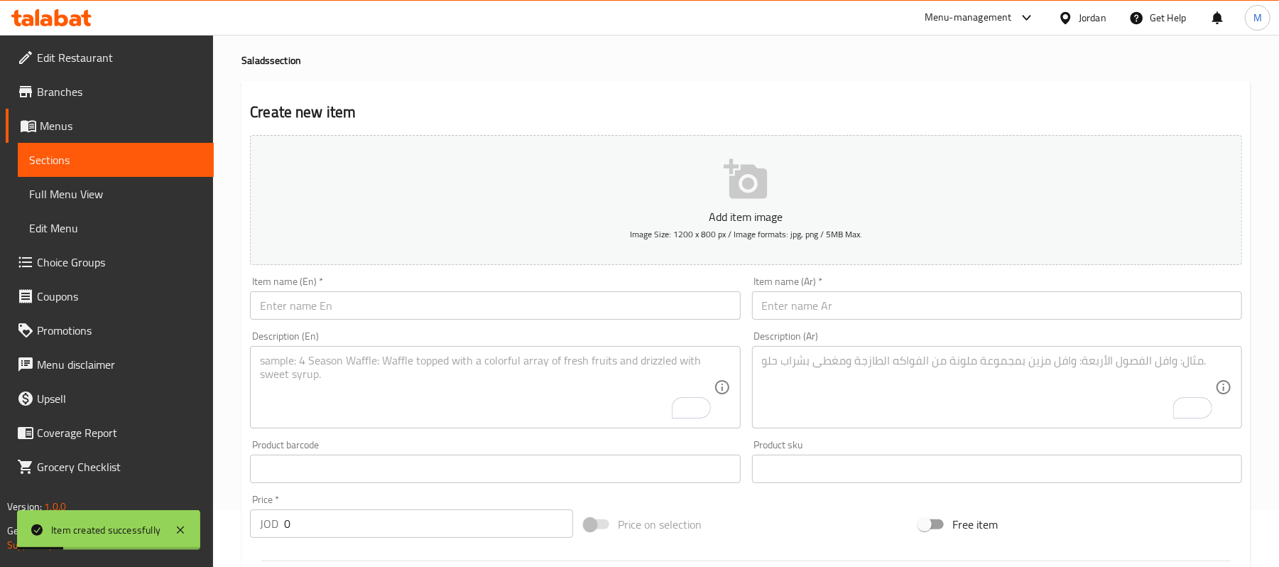
click at [332, 313] on input "text" at bounding box center [495, 305] width 490 height 28
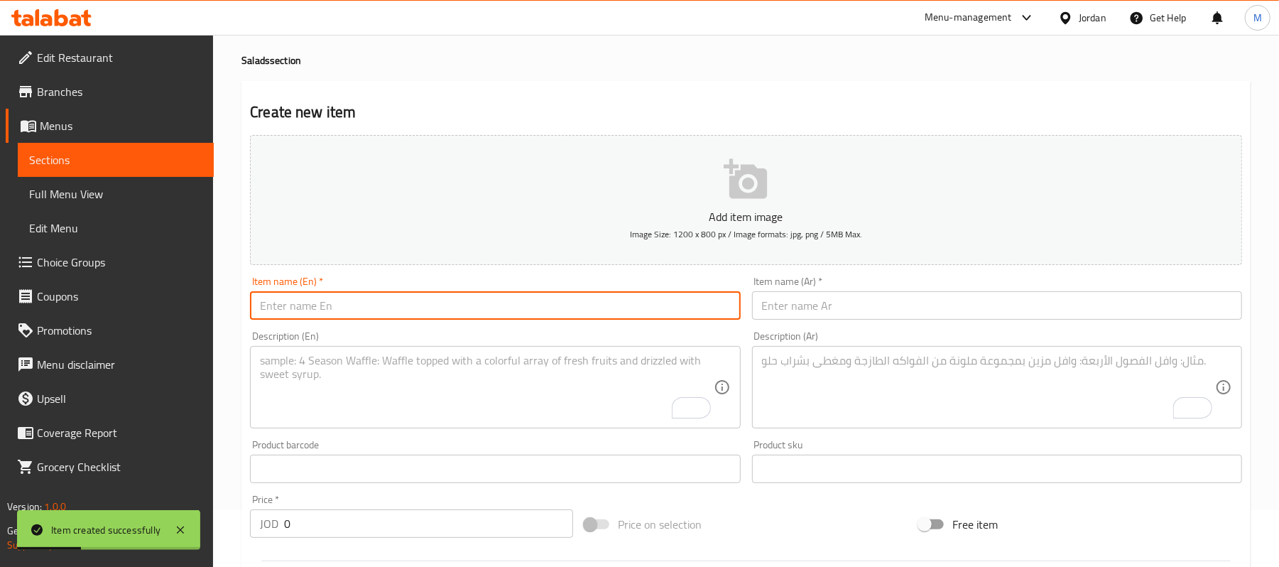
paste input "Burger Salad"
type input "Burger Salad"
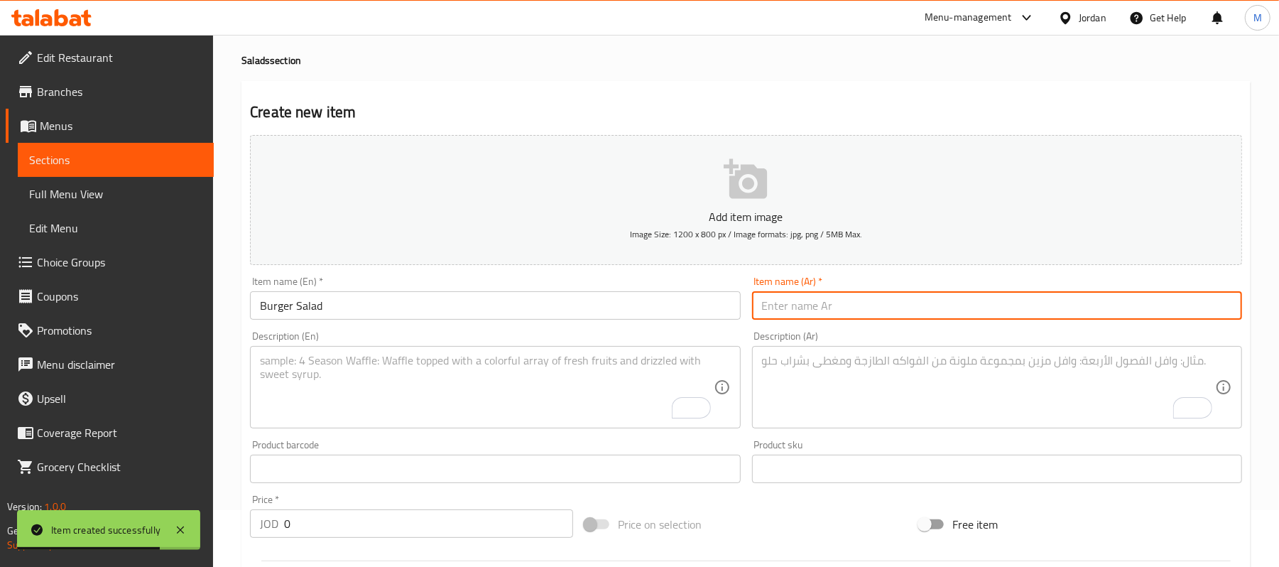
click at [1089, 302] on input "text" at bounding box center [997, 305] width 490 height 28
paste input "سلطة البرجر"
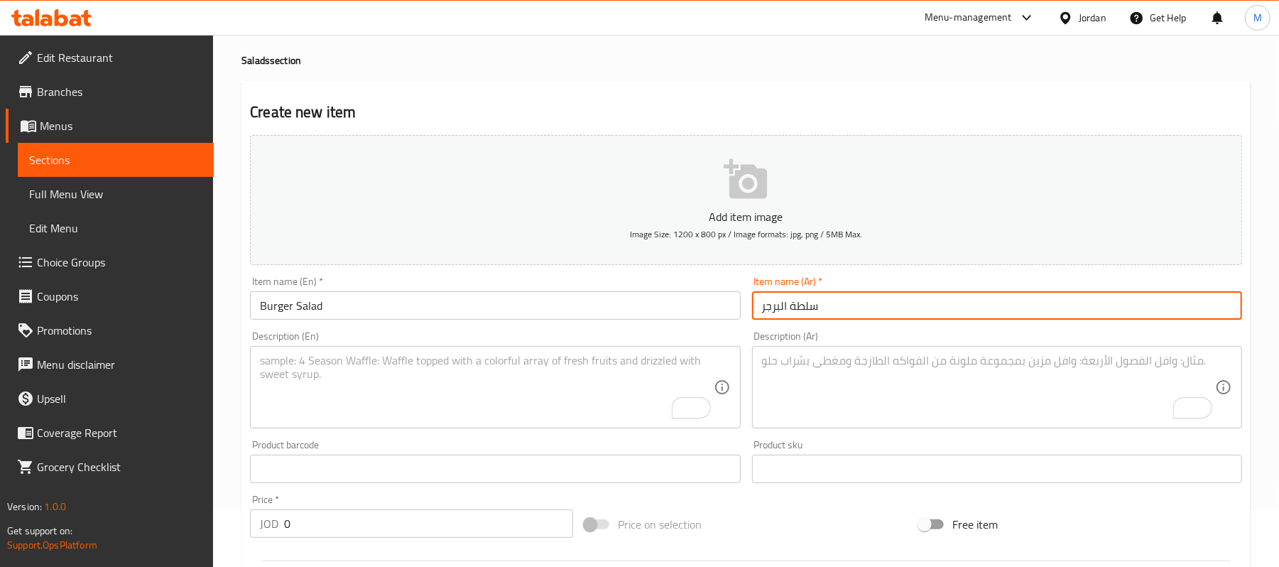
click at [786, 313] on input "سلطة البرجر" at bounding box center [997, 305] width 490 height 28
type input "سلطة برجر"
click at [357, 354] on textarea "To enrich screen reader interactions, please activate Accessibility in Grammarl…" at bounding box center [486, 387] width 453 height 67
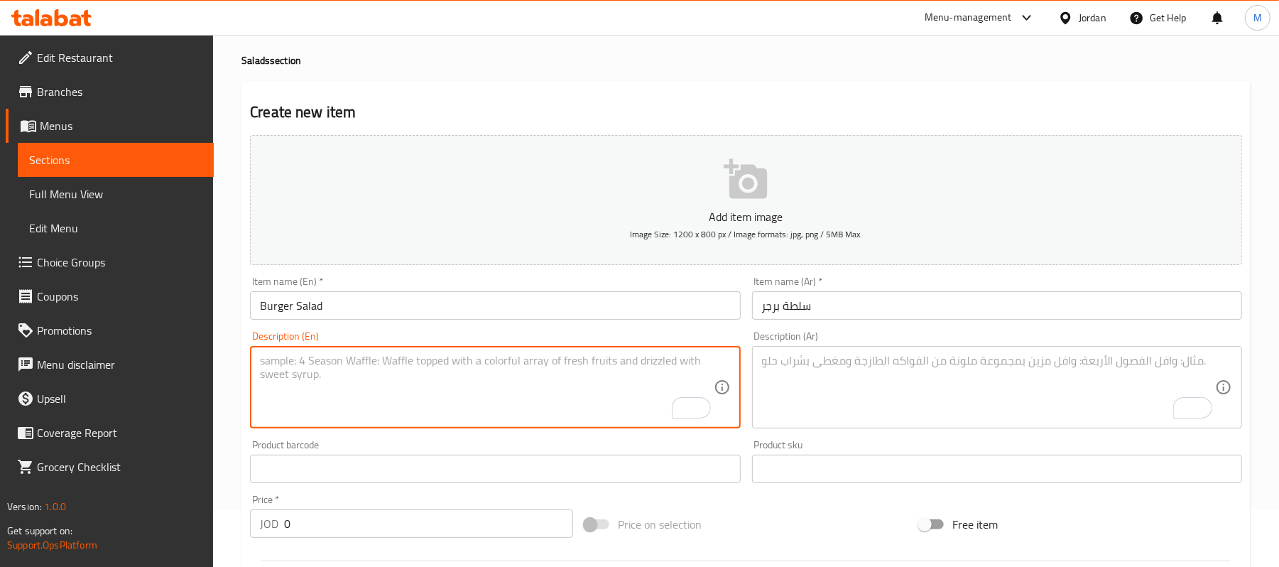
paste textarea "juicy beef shawarma layered over crisp lettuce, ripe tomatoes, sharp onions, cr…"
type textarea "juicy beef shawarma layered over crisp lettuce, ripe tomatoes, sharp onions, cr…"
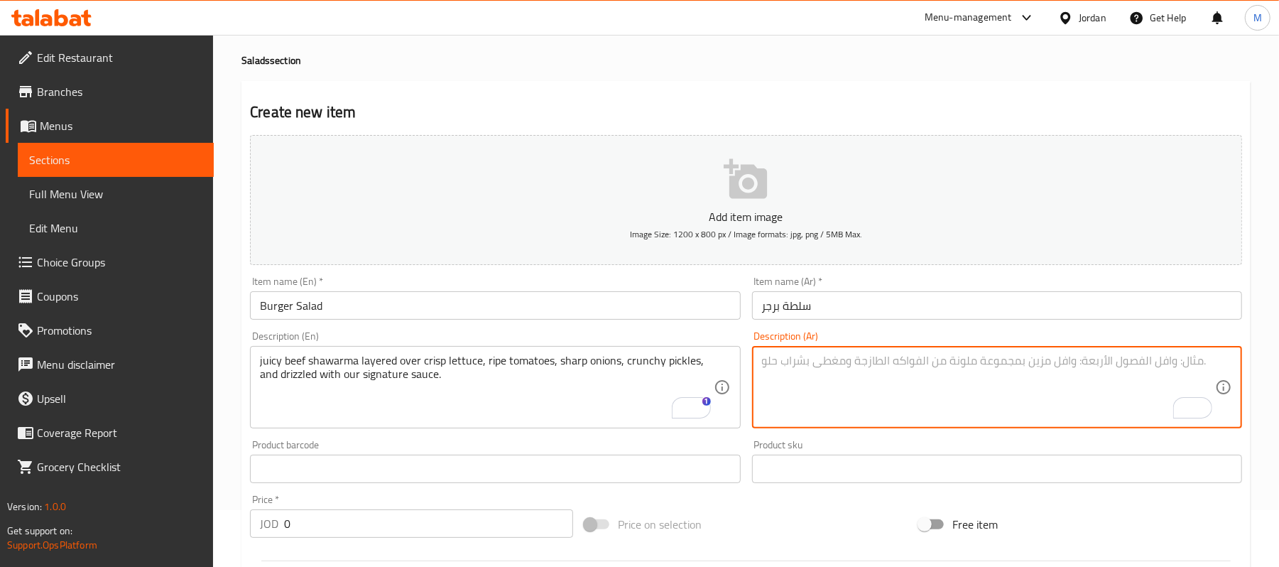
click at [943, 367] on textarea "To enrich screen reader interactions, please activate Accessibility in Grammarl…" at bounding box center [988, 387] width 453 height 67
paste textarea "شاورما لحم البقر اللذيذة مغطاة بالخس المقرمش والطماطم الناضجة والبصل الحاد والم…"
click at [989, 359] on textarea "شاورما لحم البقر اللذيذة مغطاة بالخس المقرمش والطماطم الناضجة والبصل الحاد والم…" at bounding box center [988, 387] width 453 height 67
click at [977, 364] on textarea "شاورما لحم البقر اللذيذة مغطاة بالخس المقرمش، والطماطم الناضجة والبصل الحاد وال…" at bounding box center [988, 387] width 453 height 67
click at [902, 365] on textarea "شاورما لحم البقر اللذيذة مغطاة بالخس المقرمش، الطماطم الناضجة والبصل الحاد والم…" at bounding box center [988, 387] width 453 height 67
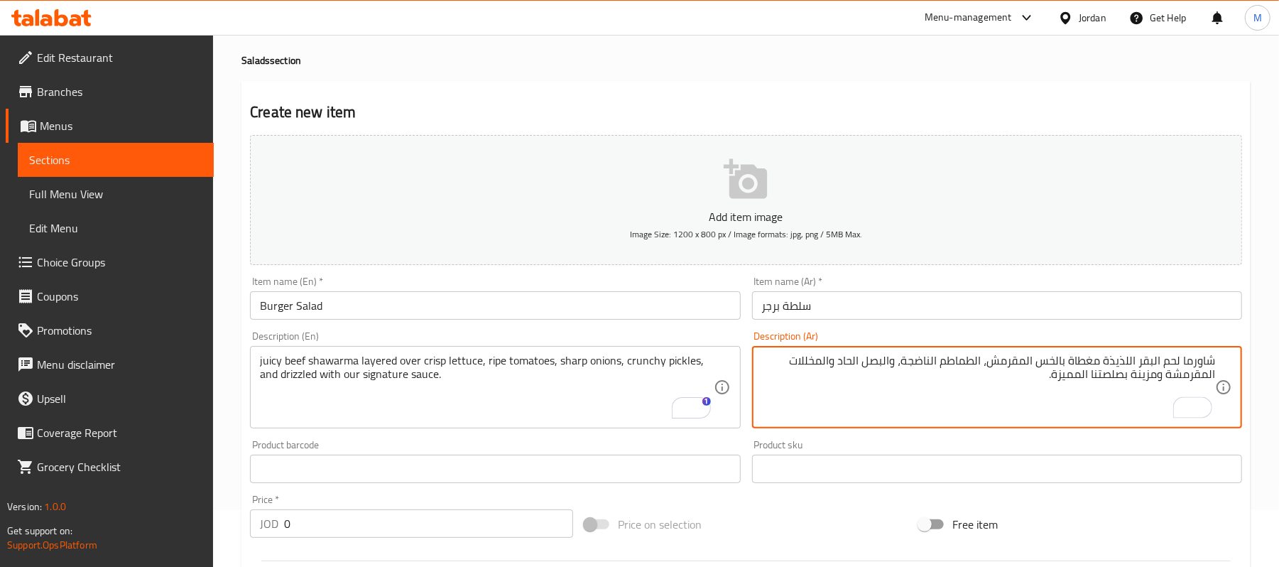
click at [892, 367] on textarea "شاورما لحم البقر اللذيذة مغطاة بالخس المقرمش، الطماطم الناضجة، والبصل الحاد وال…" at bounding box center [988, 387] width 453 height 67
click at [847, 367] on textarea "شاورما لحم البقر اللذيذة مغطاة بالخس المقرمش، الطماطم الناضجة، البصل الحاد والم…" at bounding box center [988, 387] width 453 height 67
click at [836, 368] on textarea "شاورما لحم البقر اللذيذة مغطاة بالخس المقرمش، الطماطم الناضجة، البصل الحاد، وال…" at bounding box center [988, 387] width 453 height 67
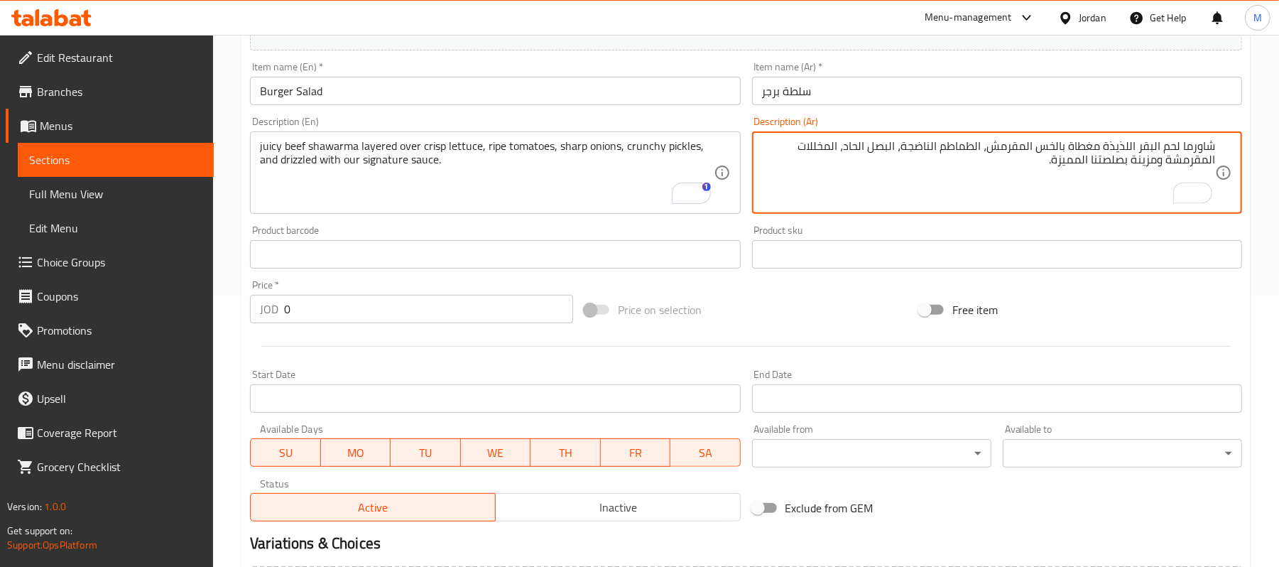
scroll to position [435, 0]
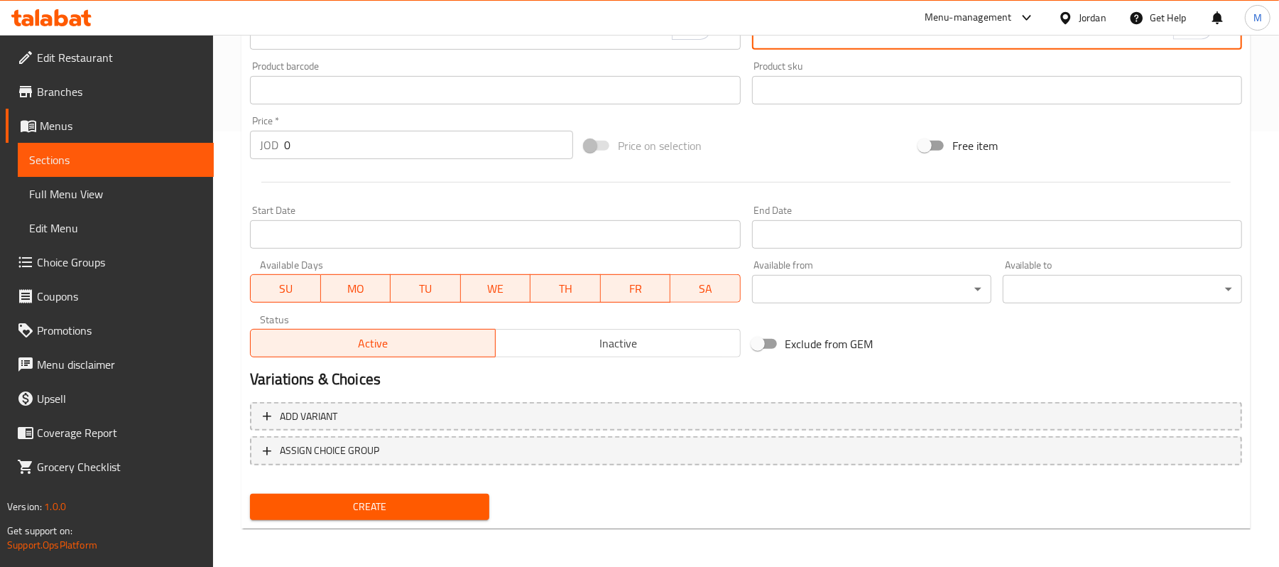
type textarea "شاورما لحم البقر اللذيذة مغطاة بالخس المقرمش، الطماطم الناضجة، البصل الحاد، الم…"
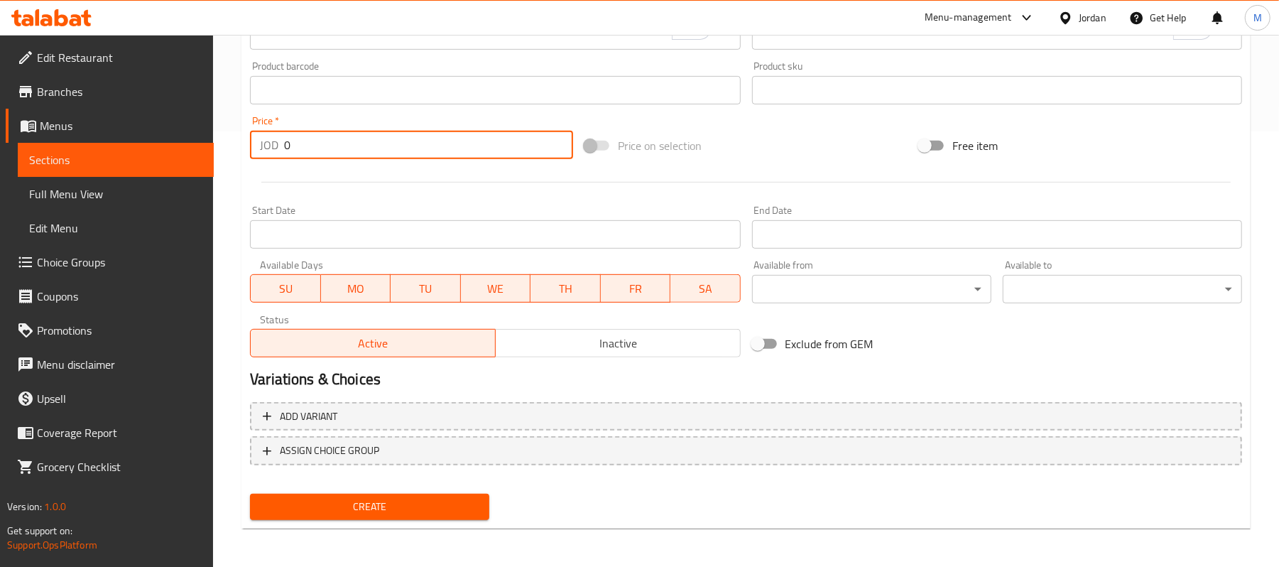
drag, startPoint x: 305, startPoint y: 153, endPoint x: 273, endPoint y: 146, distance: 32.0
click at [273, 146] on div "JOD 0 Price *" at bounding box center [411, 145] width 323 height 28
type input "5.6"
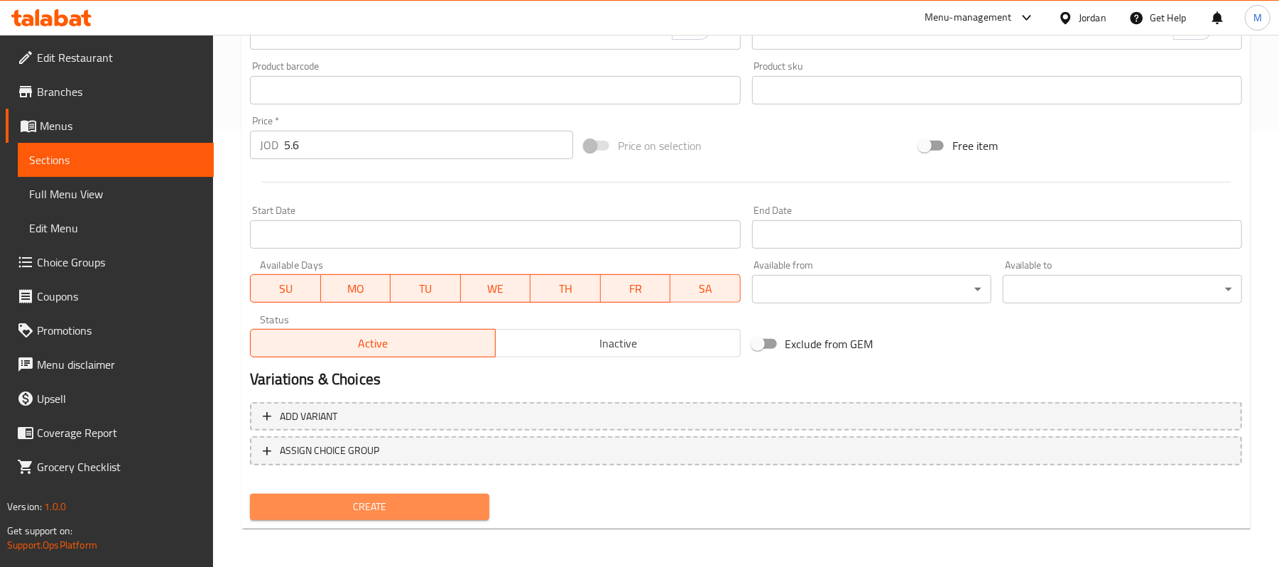
click at [439, 514] on span "Create" at bounding box center [369, 507] width 217 height 18
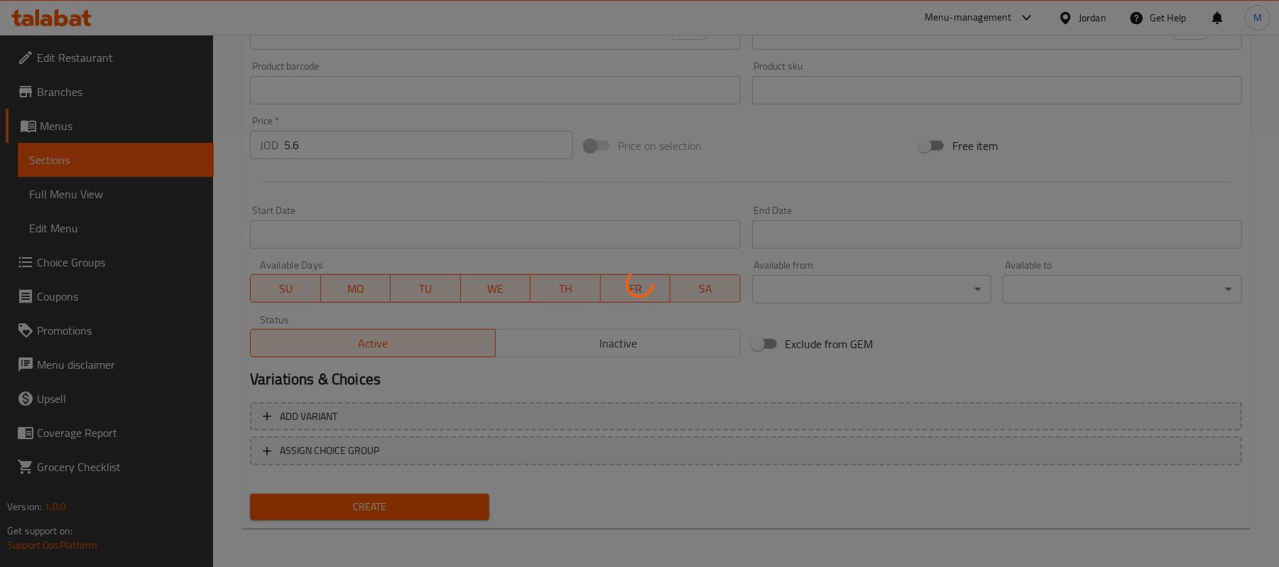
type input "0"
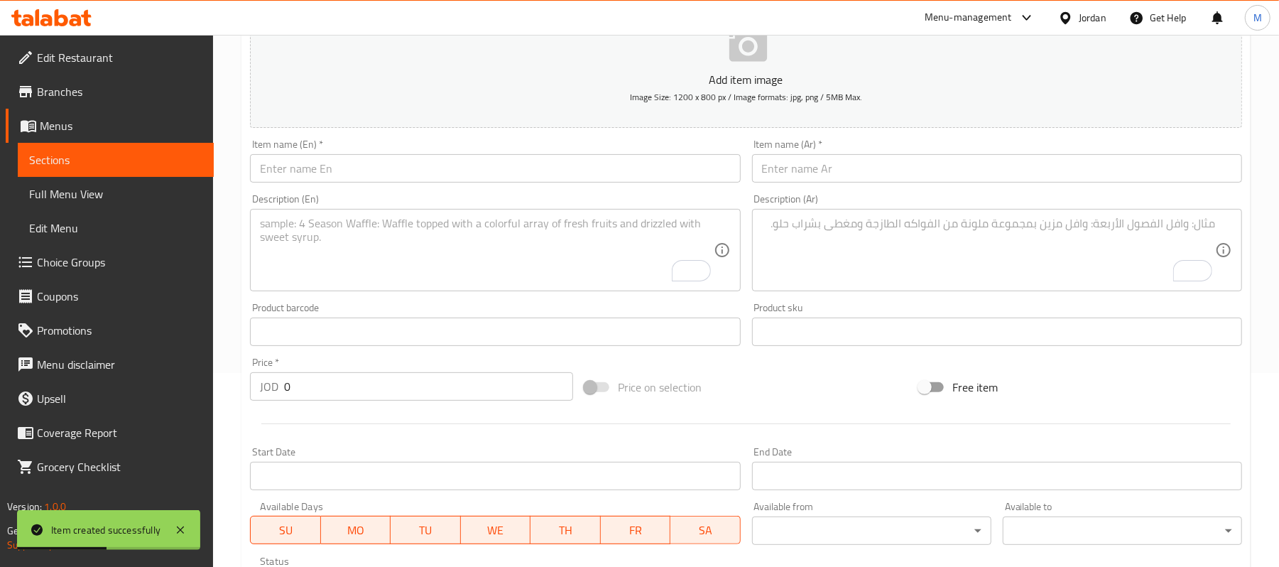
scroll to position [0, 0]
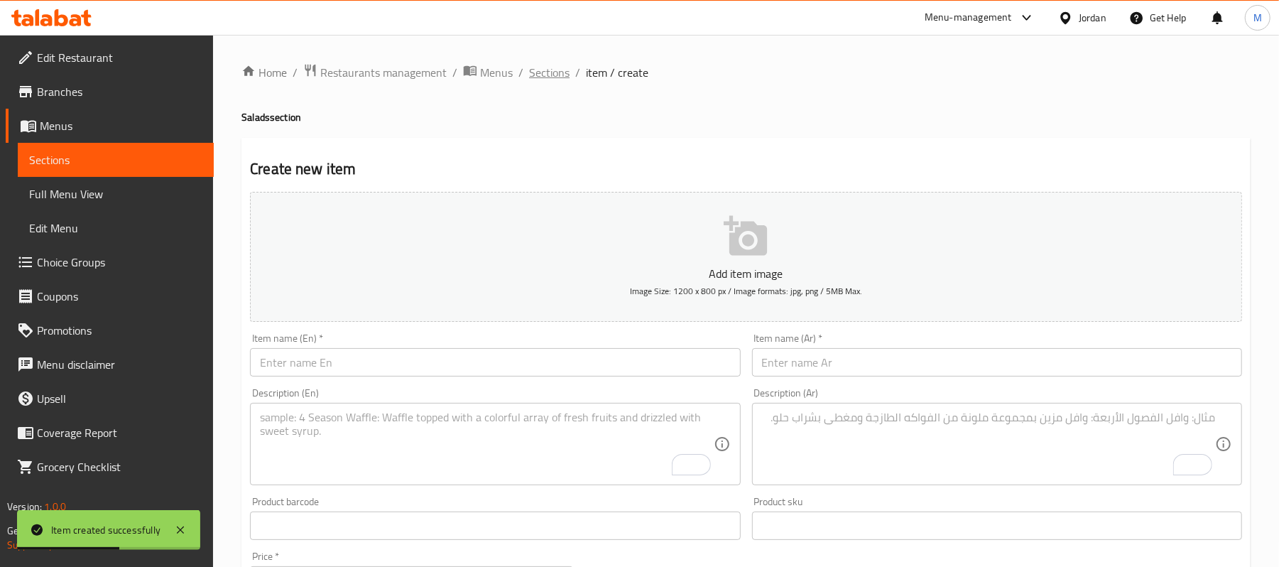
click at [558, 74] on span "Sections" at bounding box center [549, 72] width 40 height 17
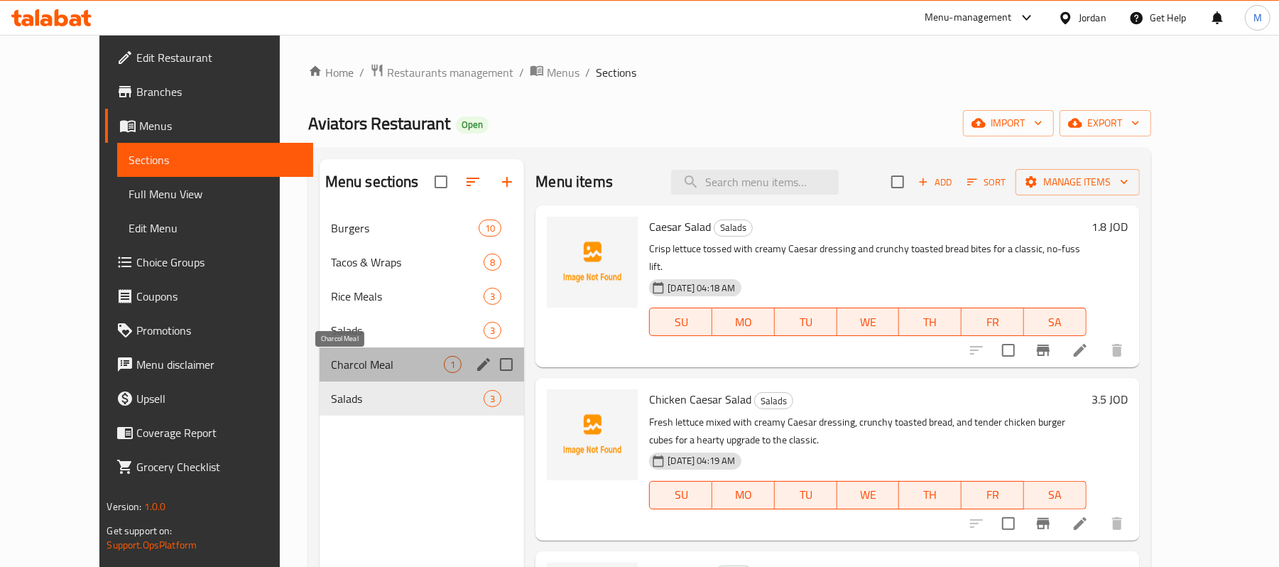
click at [353, 370] on span "Charcol Meal" at bounding box center [388, 364] width 114 height 17
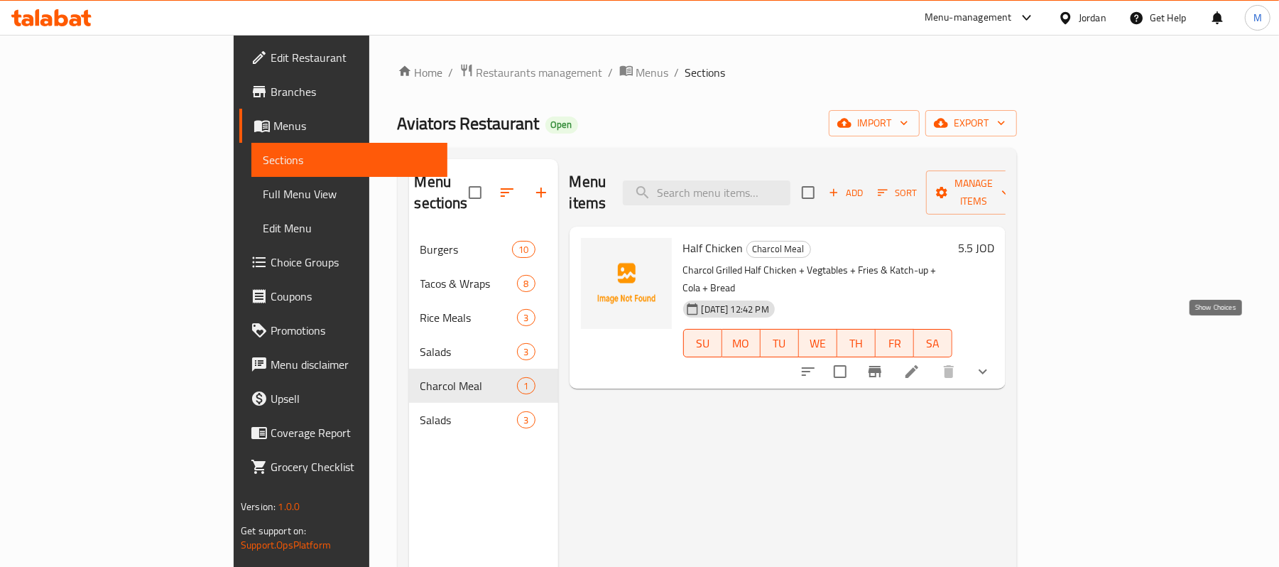
click at [992, 363] on icon "show more" at bounding box center [983, 371] width 17 height 17
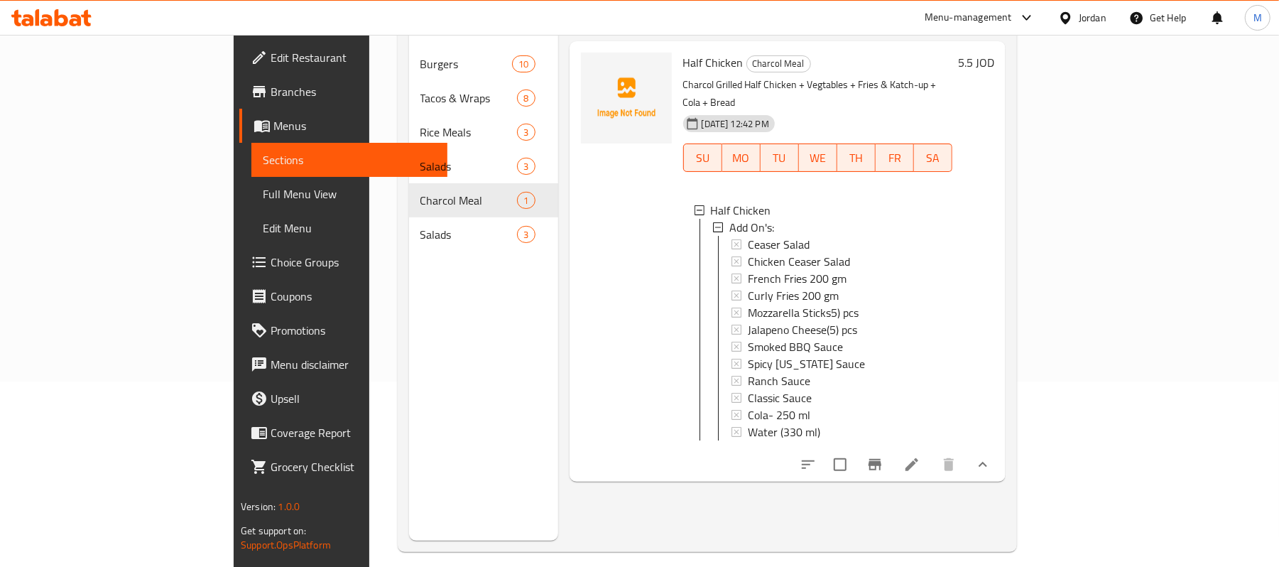
scroll to position [200, 0]
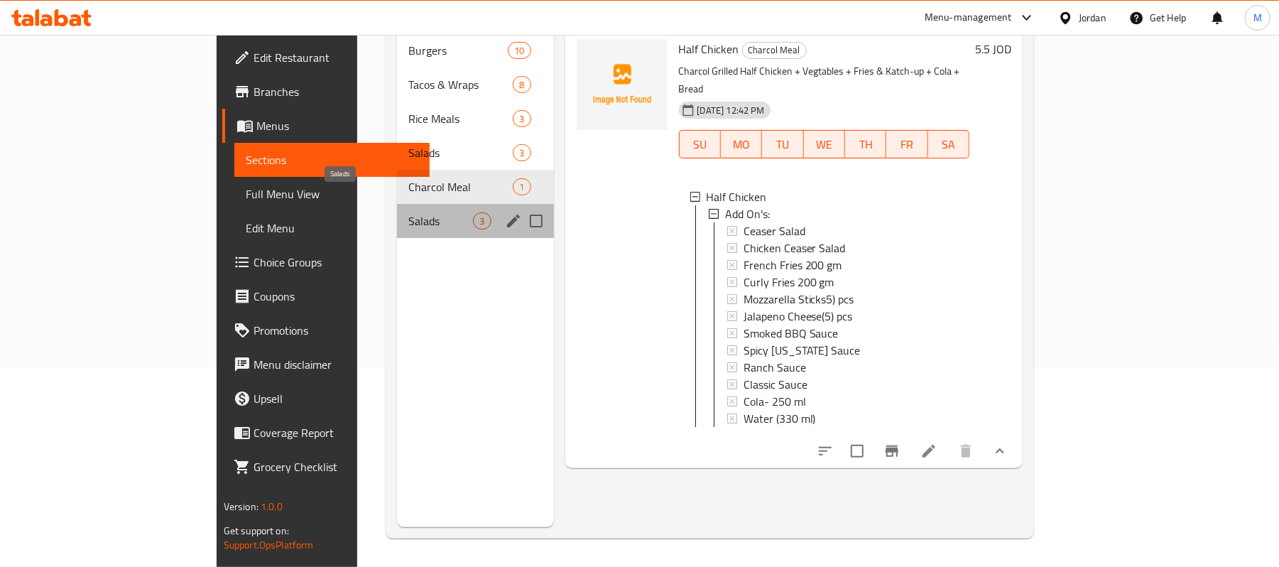
click at [408, 212] on span "Salads" at bounding box center [440, 220] width 65 height 17
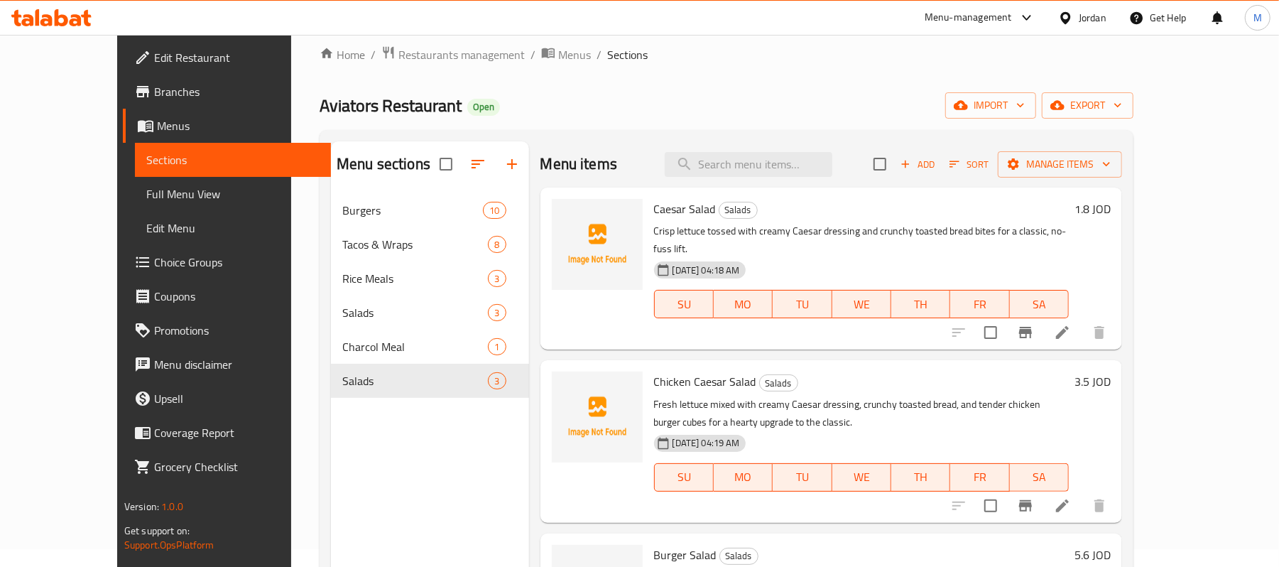
scroll to position [10, 0]
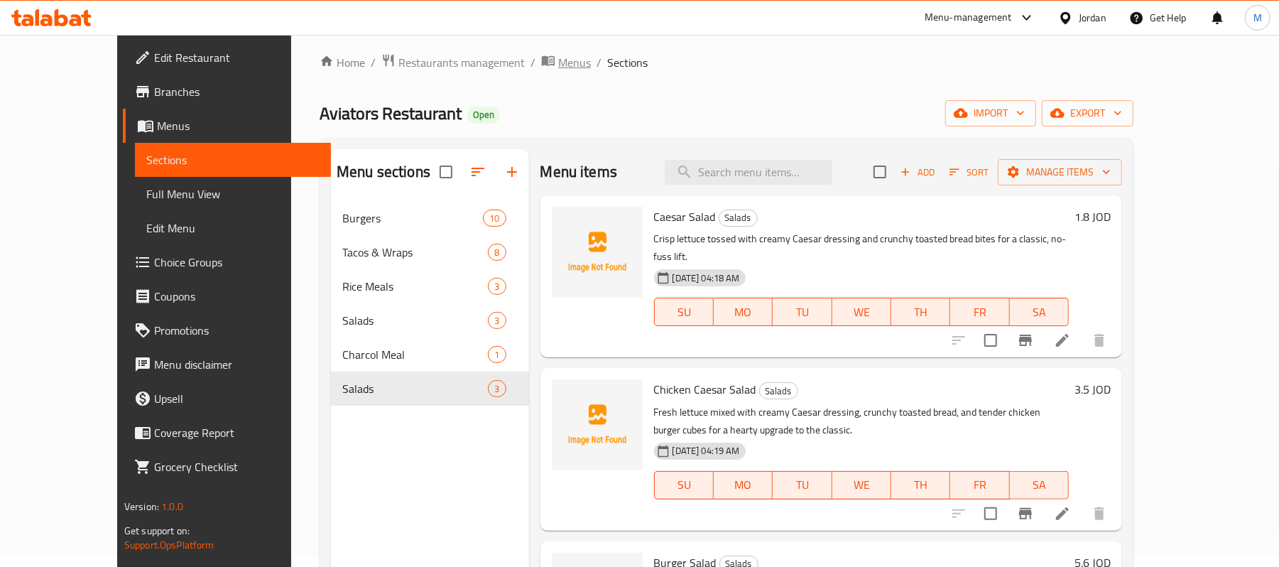
click at [558, 58] on span "Menus" at bounding box center [574, 62] width 33 height 17
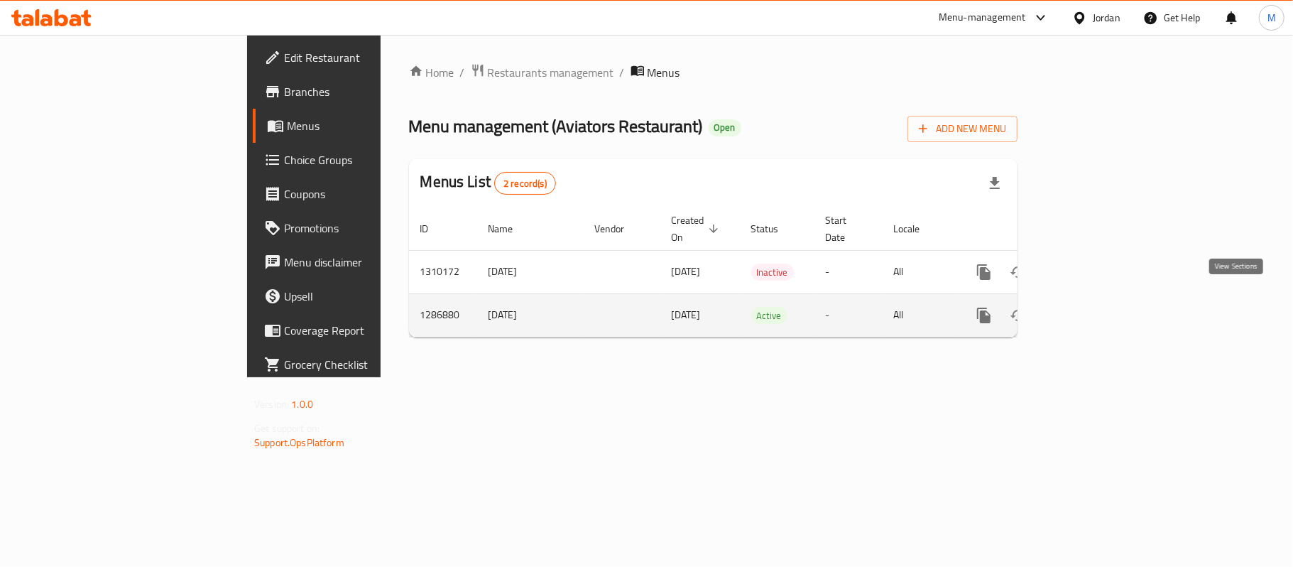
click at [1095, 307] on icon "enhanced table" at bounding box center [1086, 315] width 17 height 17
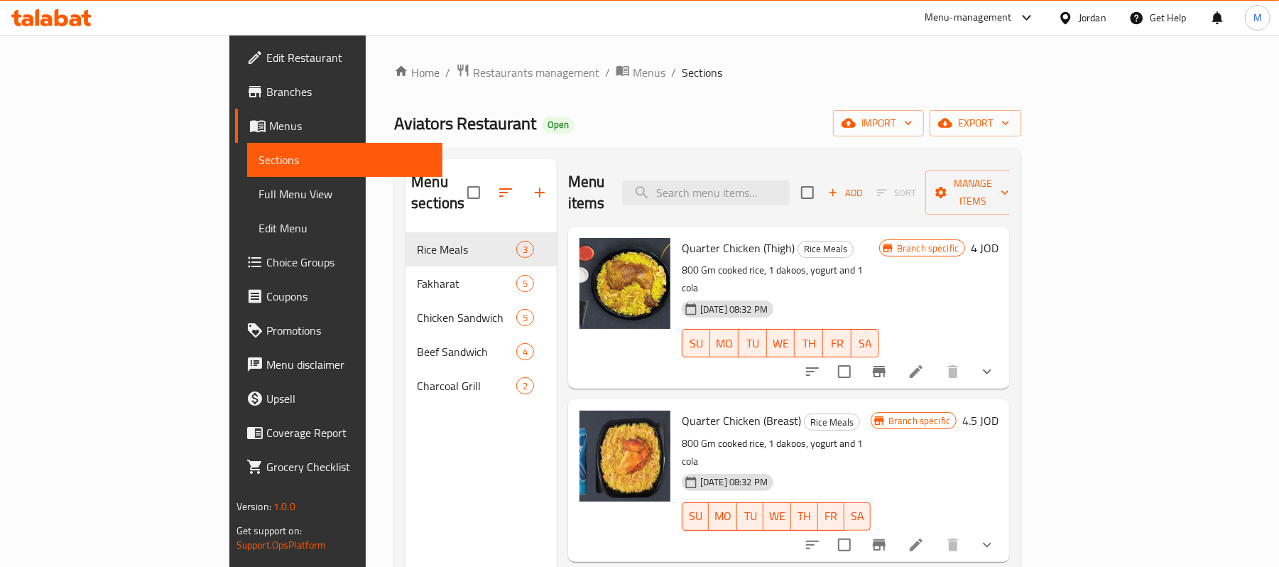
click at [490, 60] on div "Home / Restaurants management / Menus / Sections Aviators Restaurant Open impor…" at bounding box center [708, 400] width 684 height 731
click at [633, 70] on span "Menus" at bounding box center [649, 72] width 33 height 17
